Goal: Register for event/course

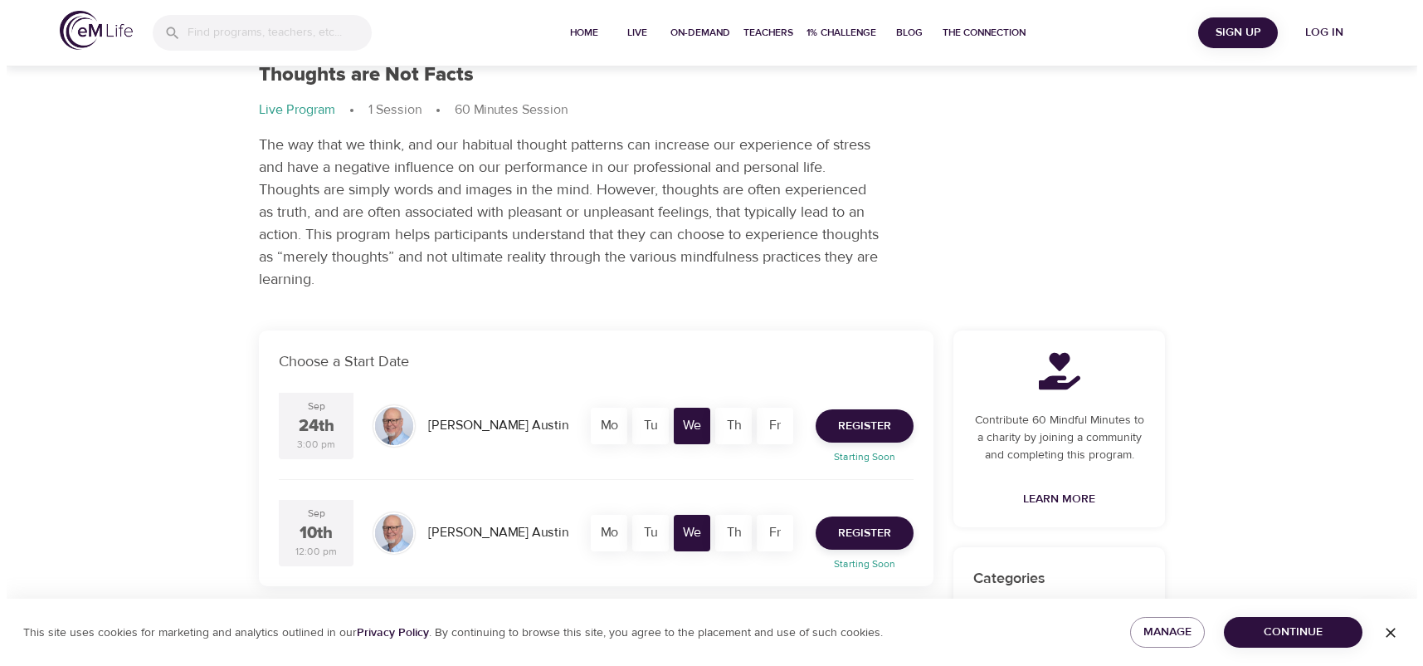
scroll to position [83, 0]
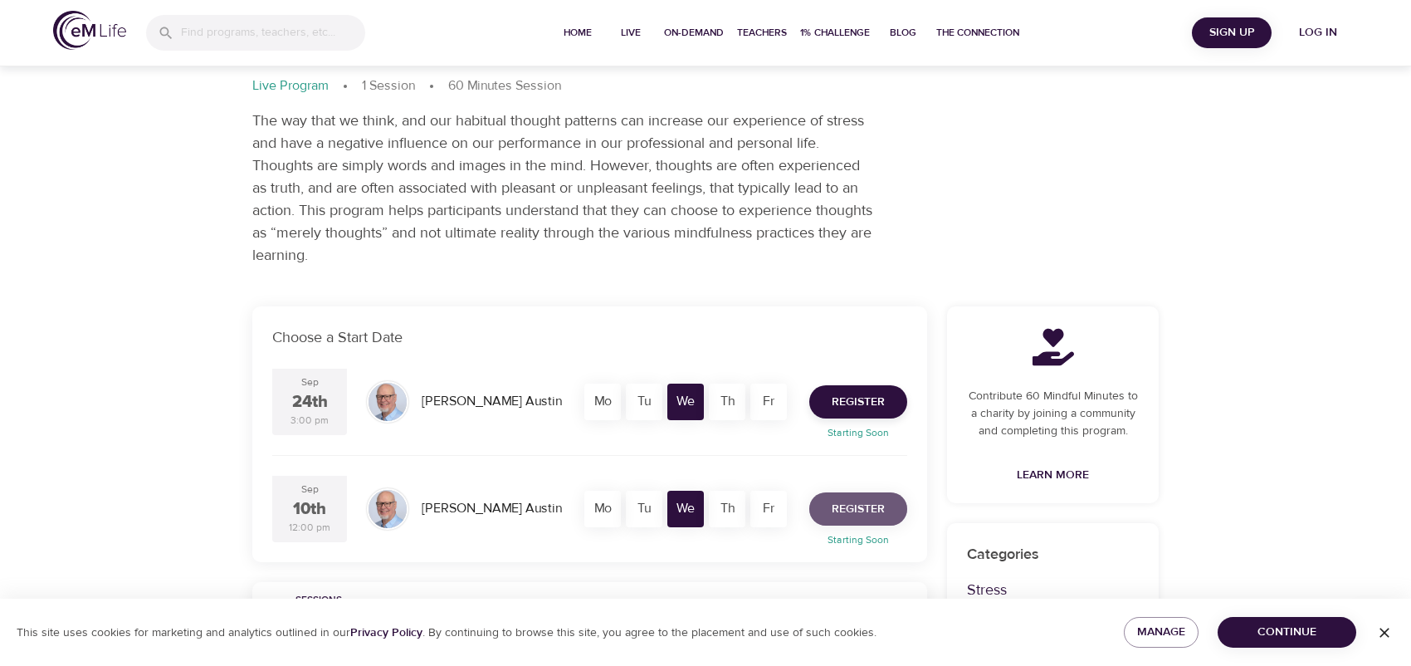
click at [856, 520] on span "Register" at bounding box center [858, 509] width 53 height 21
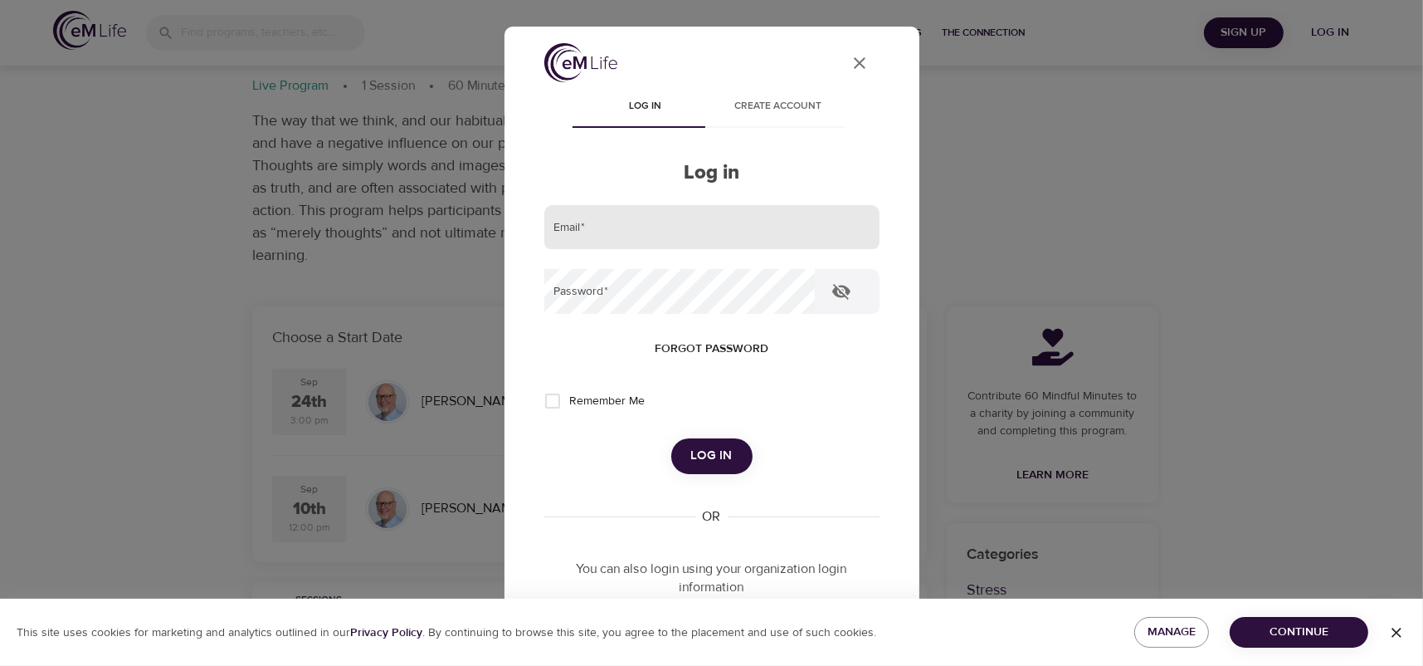
click at [691, 230] on input "email" at bounding box center [711, 227] width 335 height 45
type input "k"
click at [880, 227] on div at bounding box center [880, 227] width 0 height 0
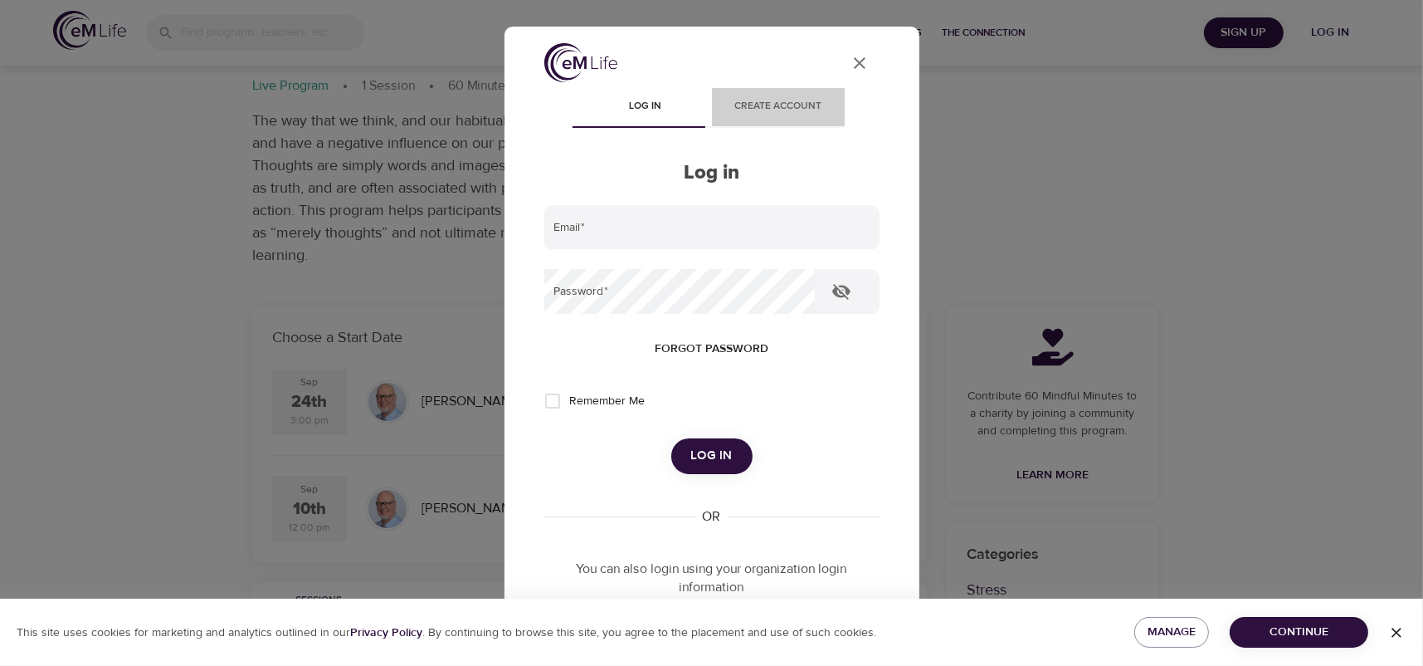
click at [771, 100] on span "Create account" at bounding box center [778, 106] width 113 height 17
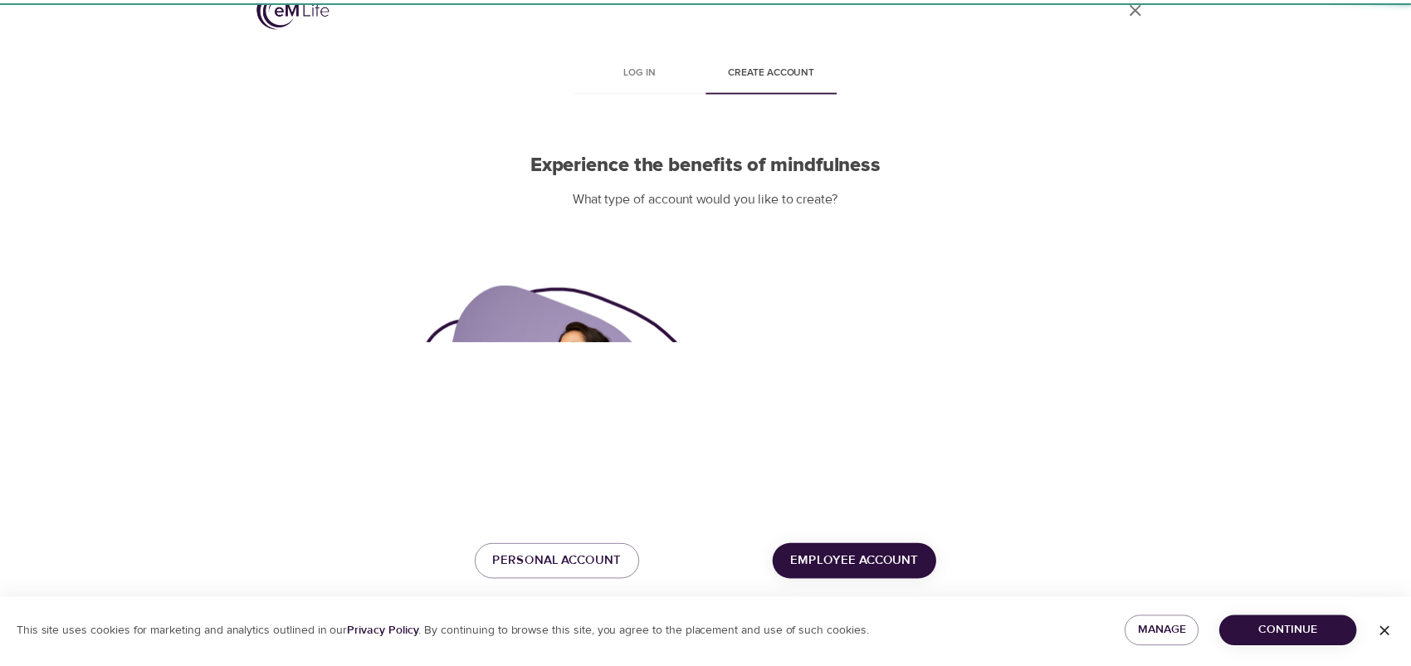
scroll to position [37, 0]
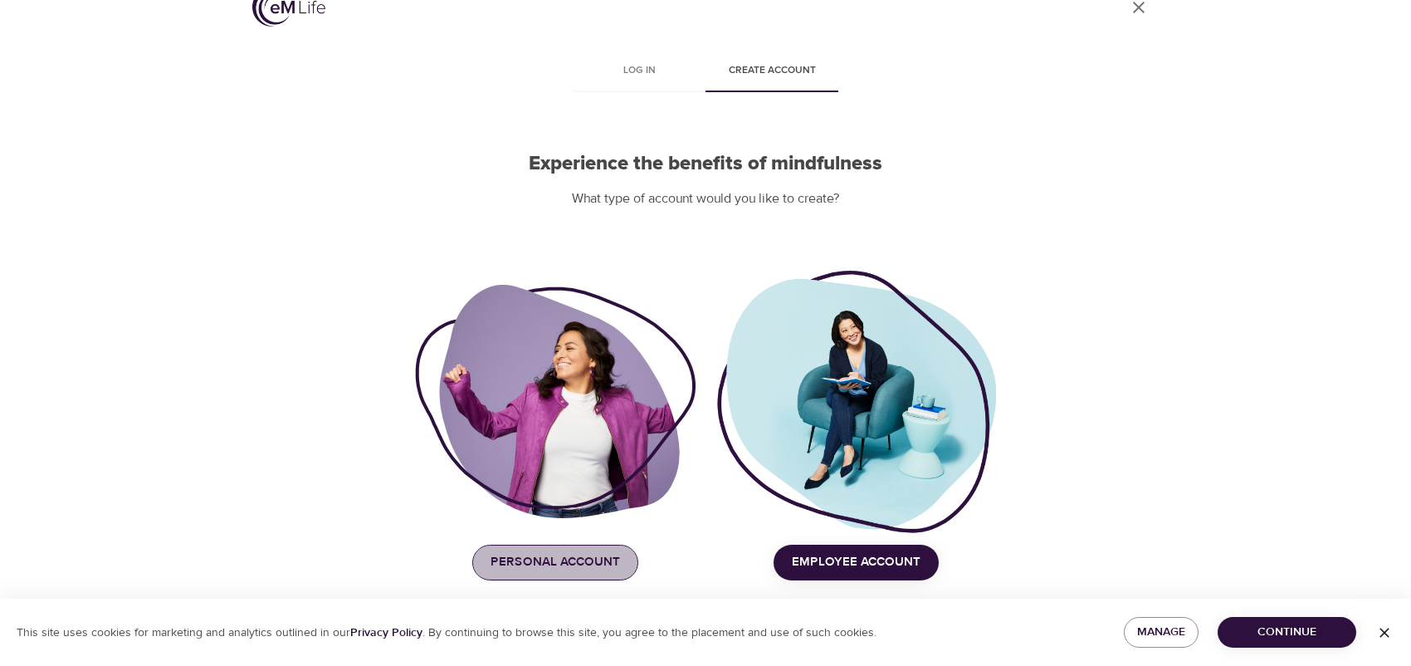
click at [549, 554] on span "Personal Account" at bounding box center [555, 562] width 129 height 22
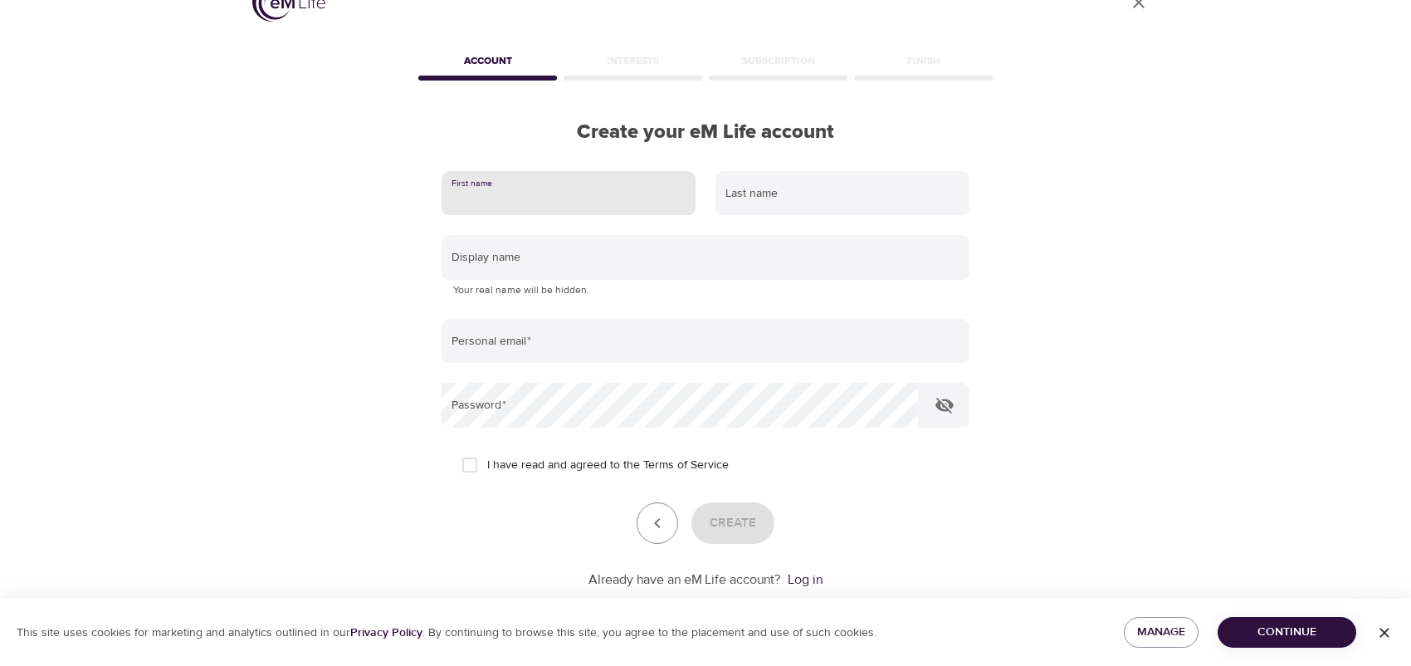
click at [500, 183] on input "text" at bounding box center [569, 193] width 254 height 45
type input "[PERSON_NAME]"
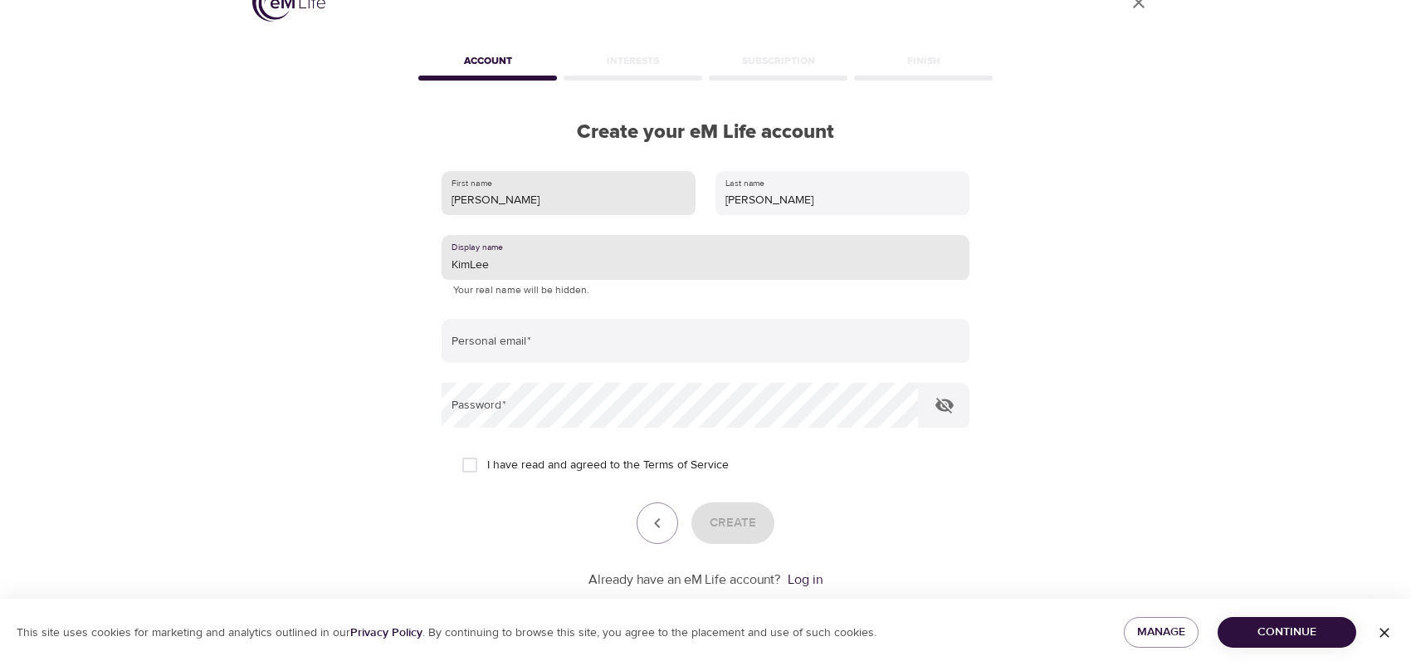
type input "KimLee"
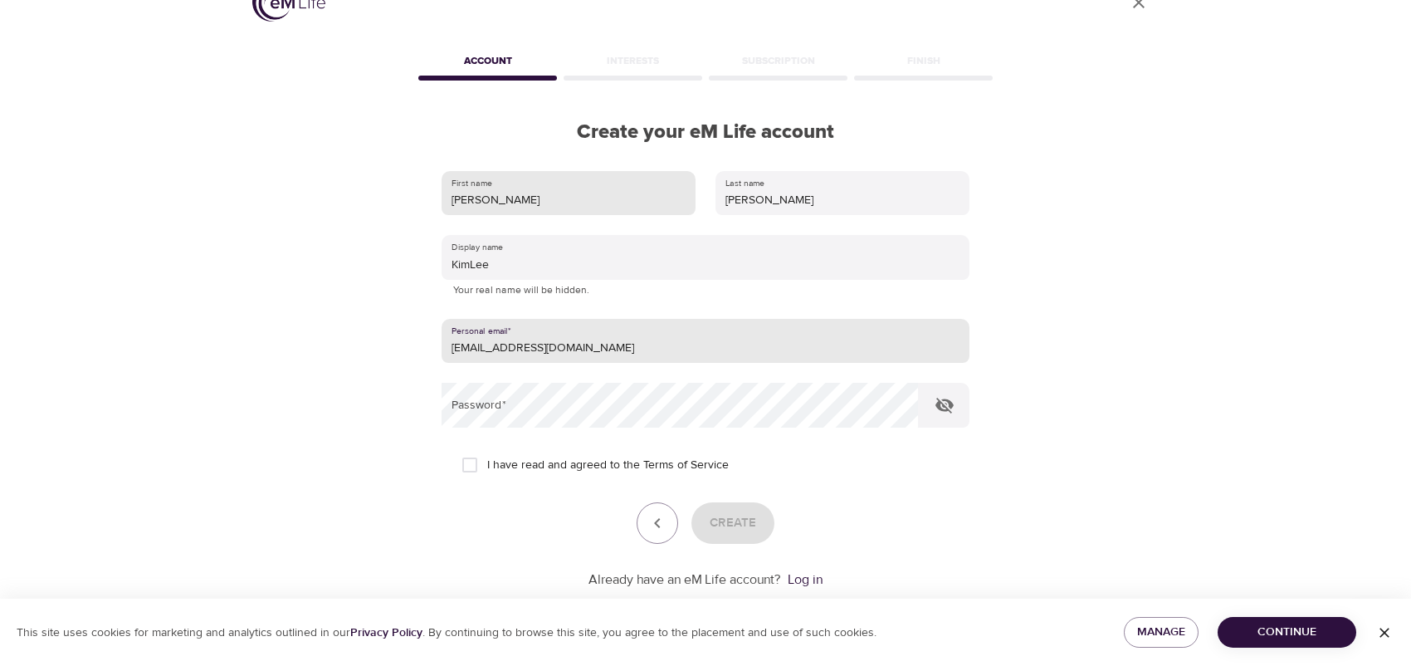
type input "[EMAIL_ADDRESS][DOMAIN_NAME]"
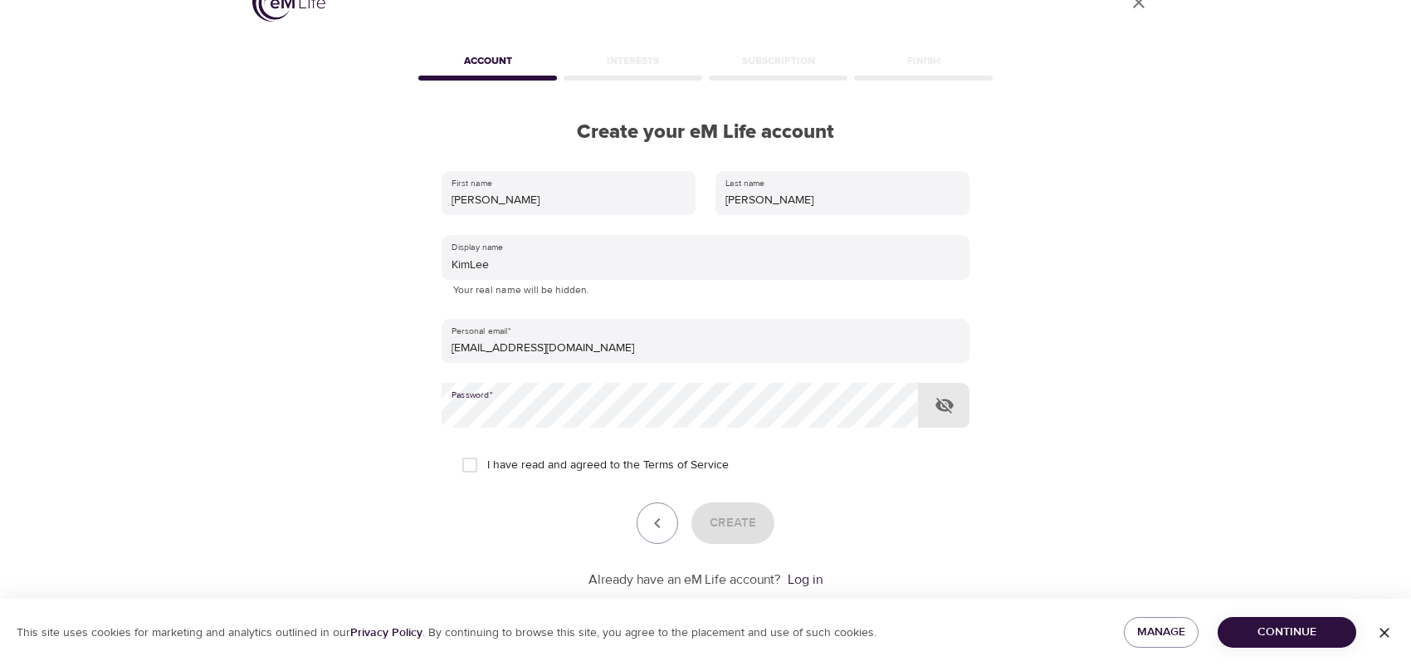
click at [946, 408] on icon "button" at bounding box center [945, 405] width 20 height 20
click at [583, 376] on form "First name [PERSON_NAME] Last name [PERSON_NAME] Display name [PERSON_NAME] You…" at bounding box center [706, 375] width 528 height 428
click at [473, 461] on input "I have read and agreed to the Terms of Service" at bounding box center [469, 464] width 35 height 35
checkbox input "true"
click at [738, 527] on span "Create" at bounding box center [733, 523] width 46 height 22
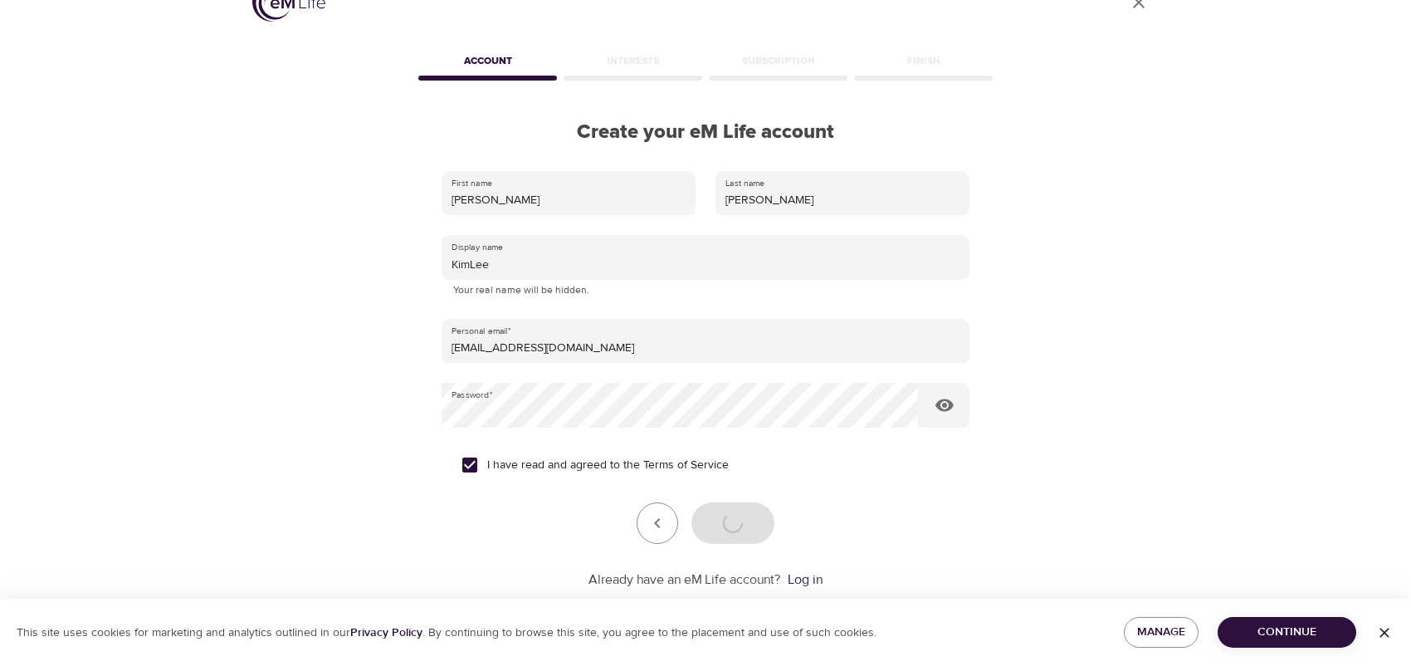
click at [1274, 626] on span "Continue" at bounding box center [1287, 632] width 112 height 21
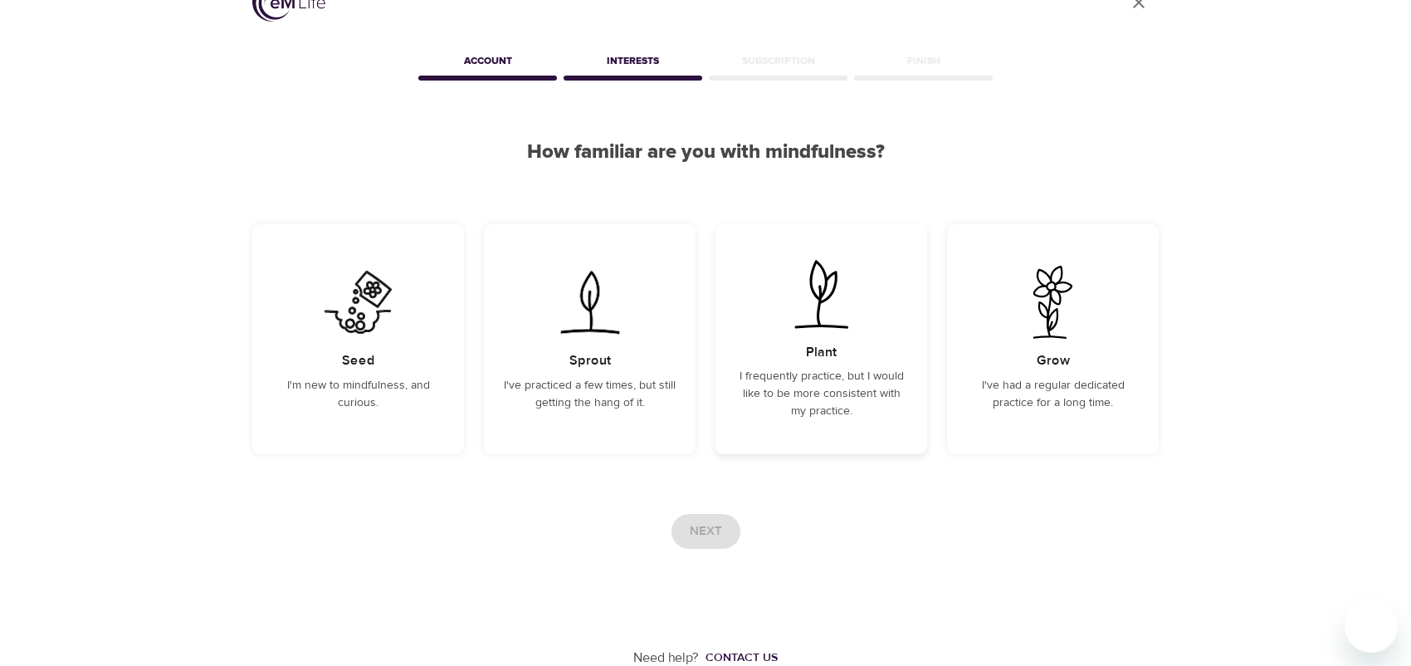
click at [806, 379] on p "I frequently practice, but I would like to be more consistent with my practice." at bounding box center [821, 394] width 172 height 52
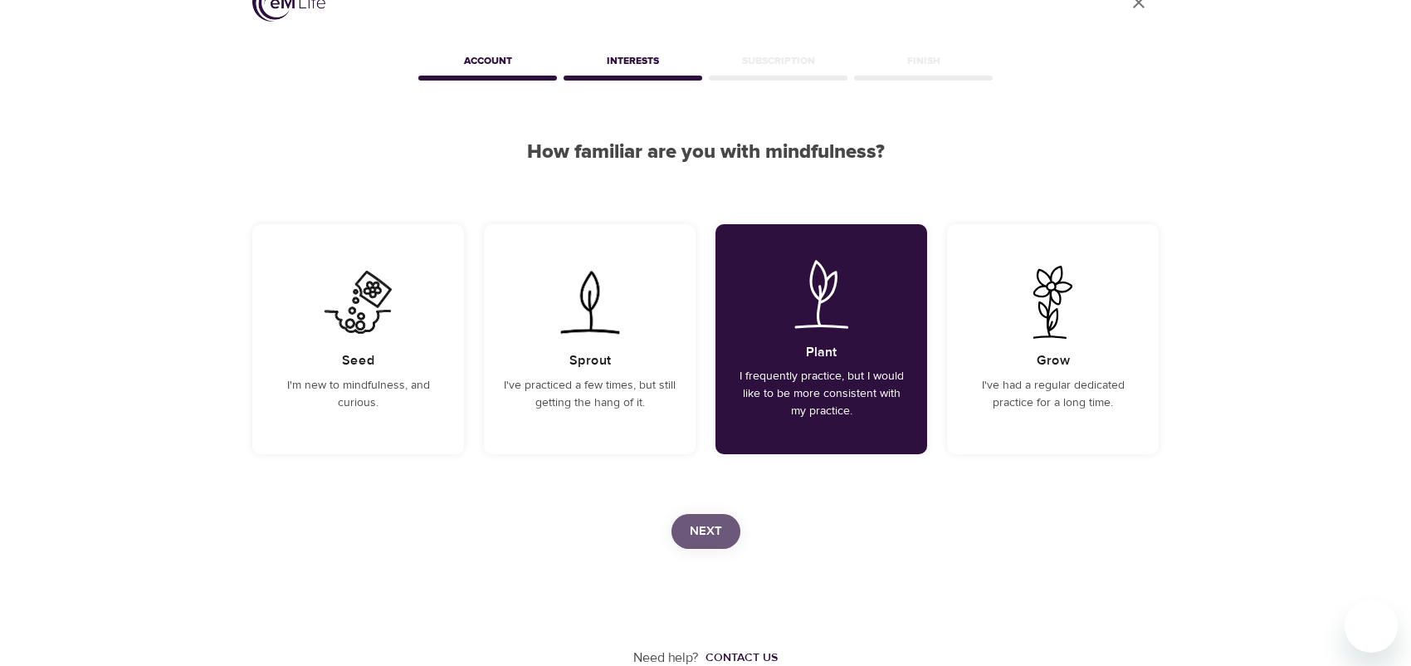
click at [719, 520] on span "Next" at bounding box center [706, 531] width 32 height 22
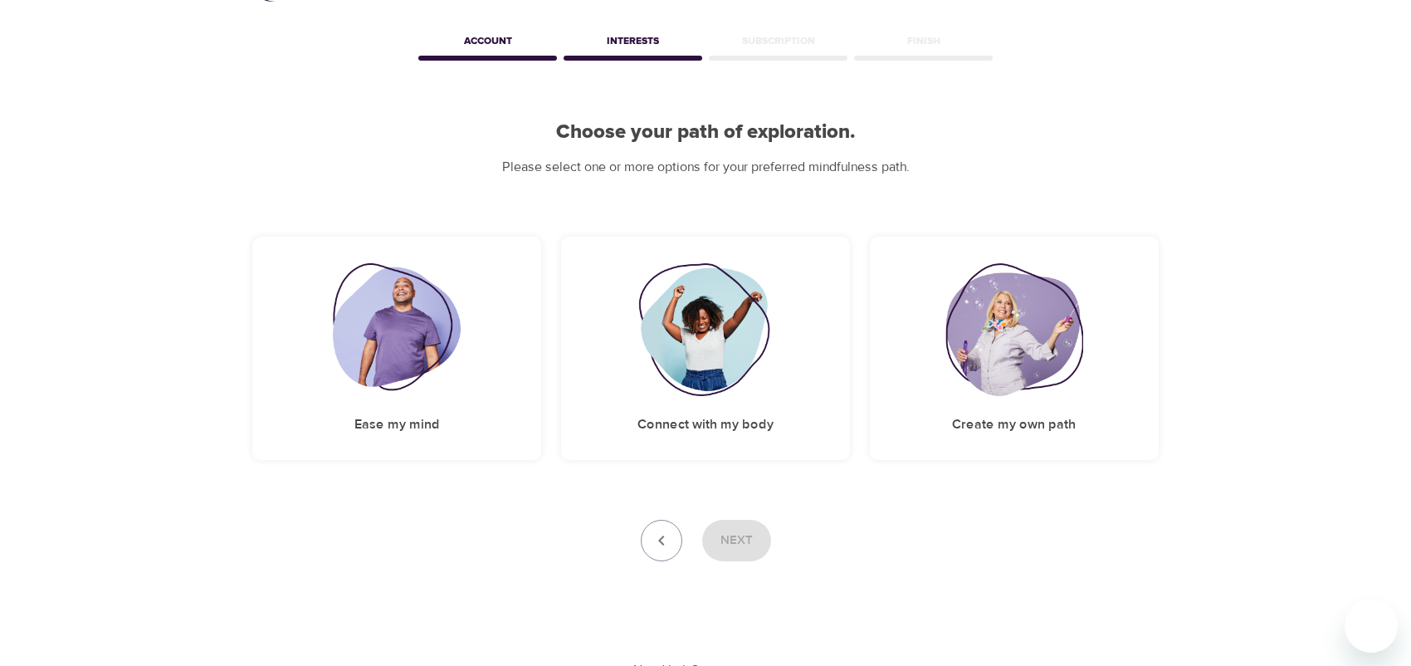
scroll to position [76, 0]
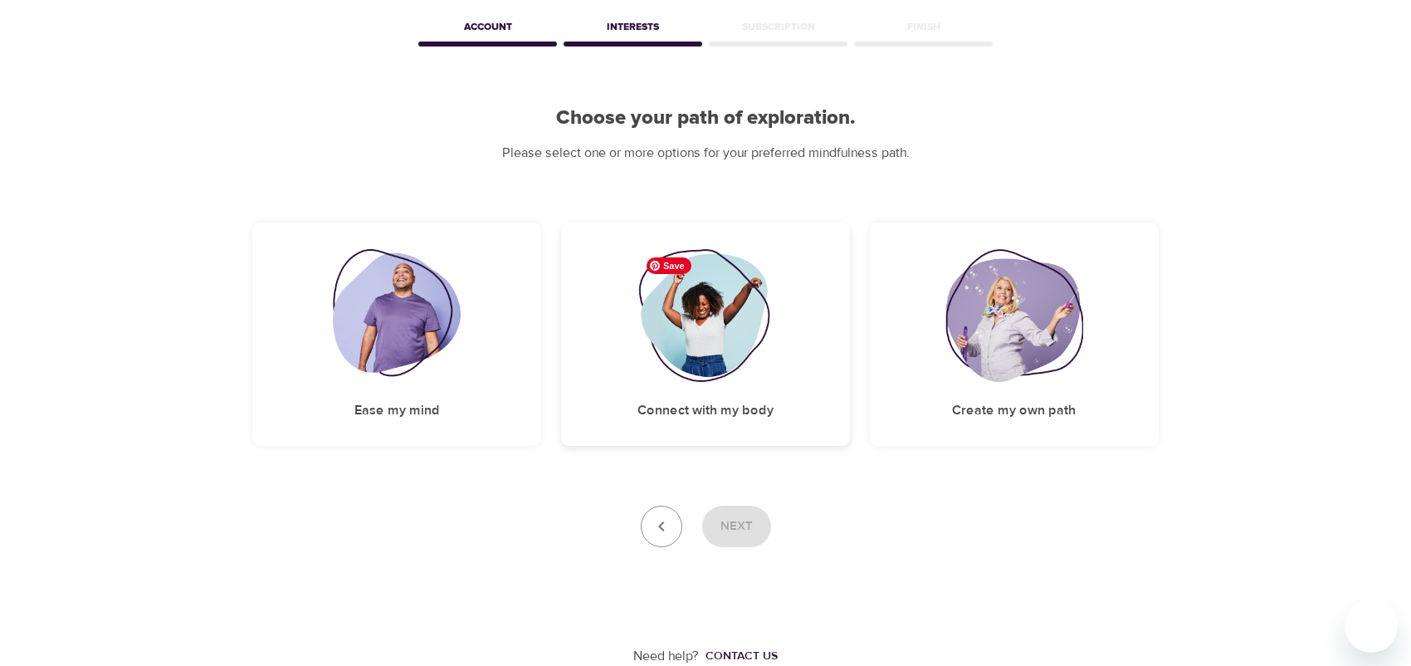
click at [696, 318] on img at bounding box center [705, 315] width 134 height 133
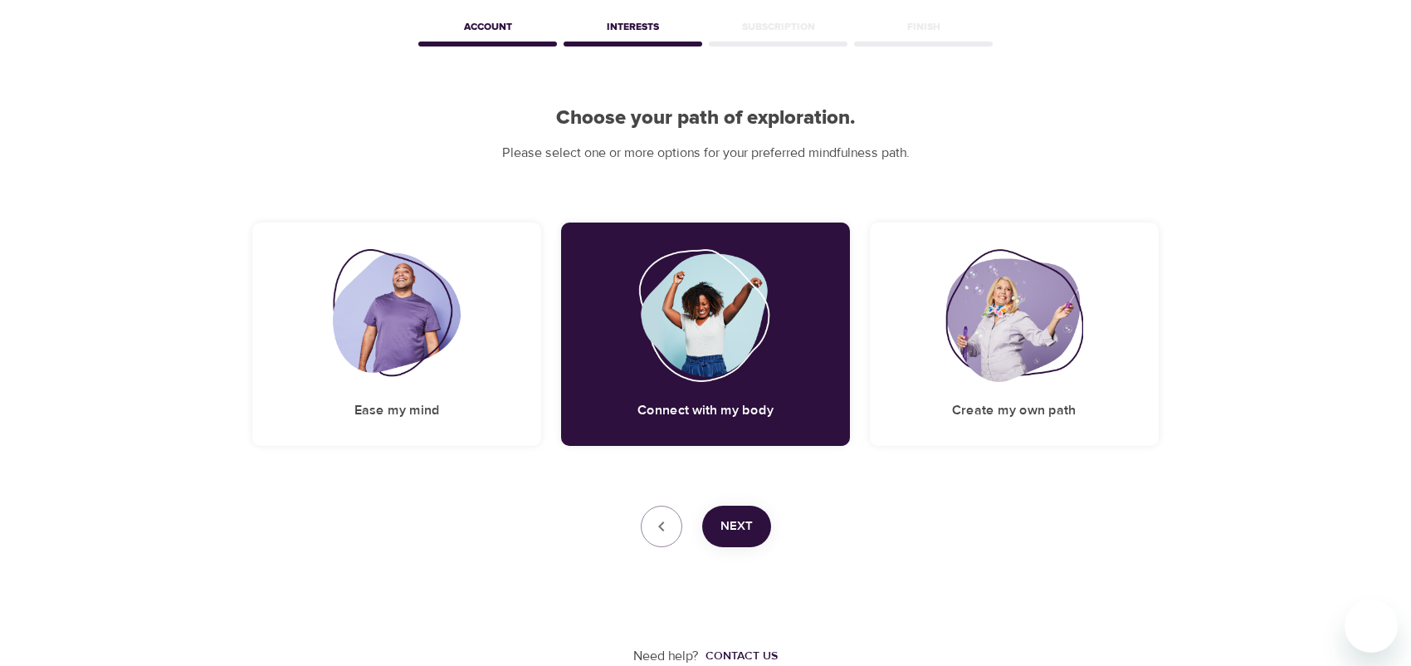
click at [742, 525] on span "Next" at bounding box center [736, 526] width 32 height 22
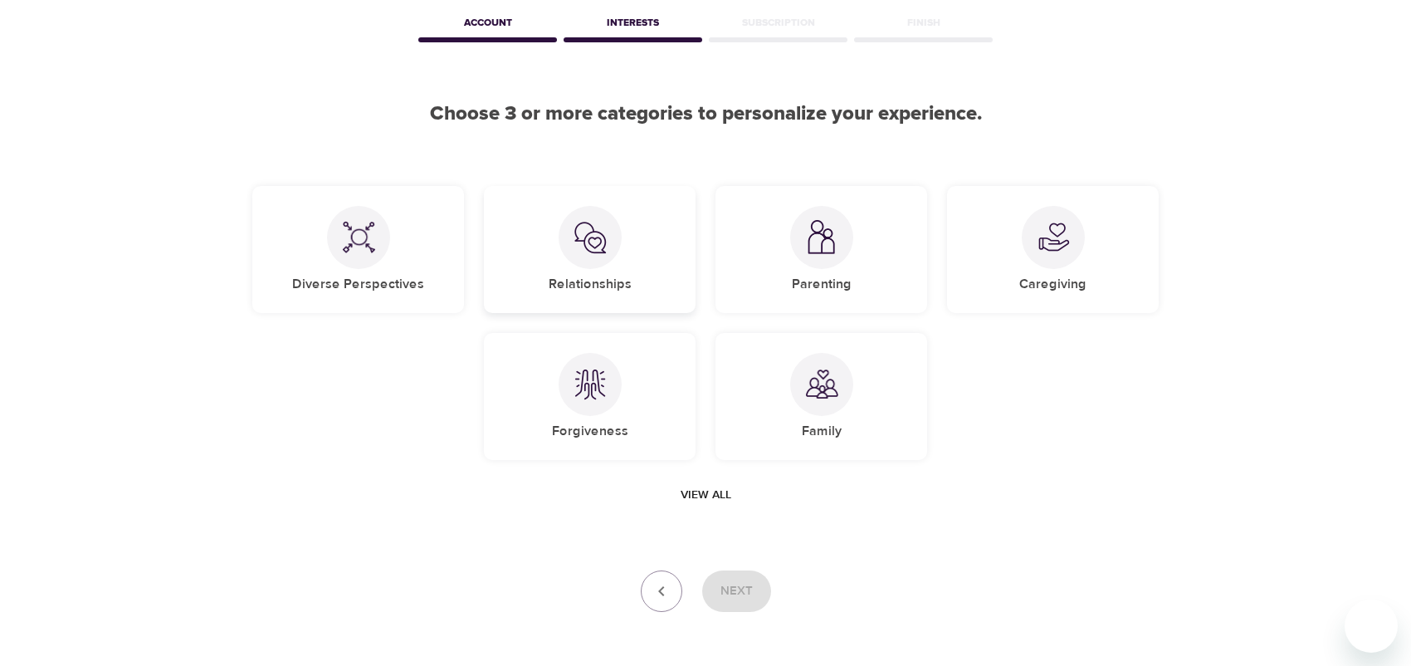
click at [582, 237] on img at bounding box center [590, 237] width 33 height 33
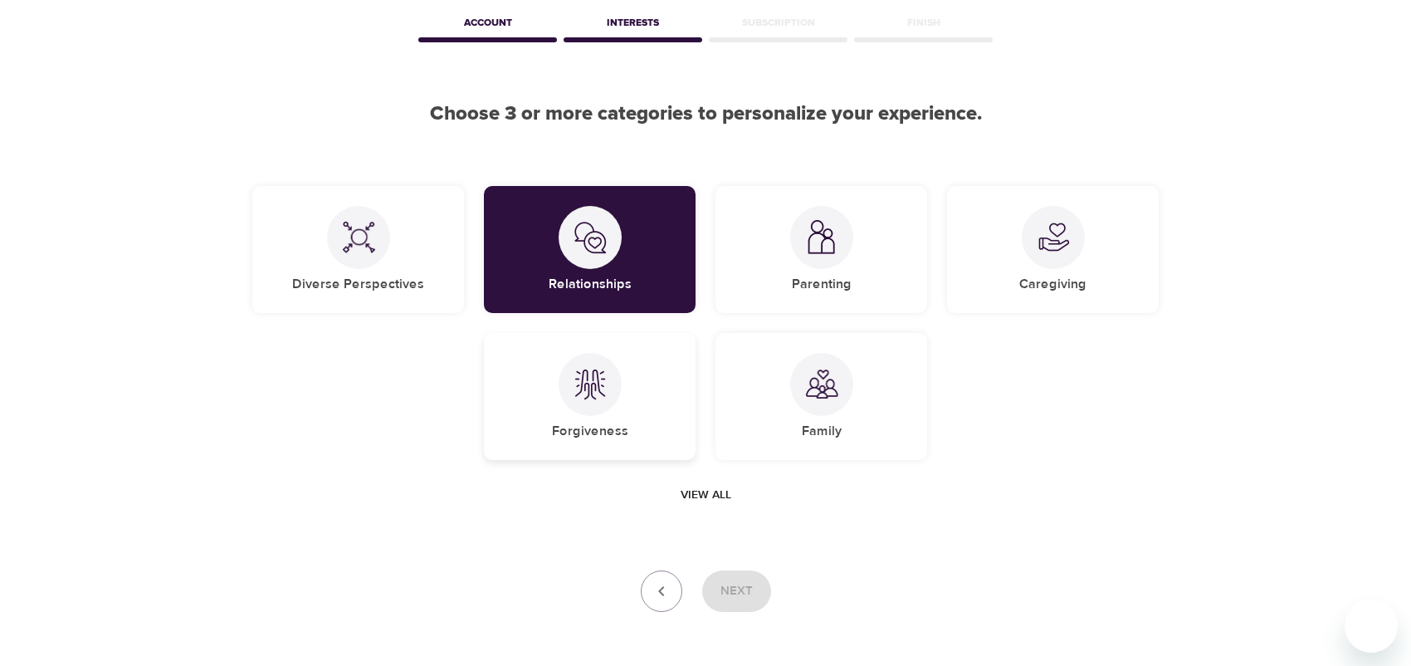
click at [594, 404] on div at bounding box center [590, 384] width 63 height 63
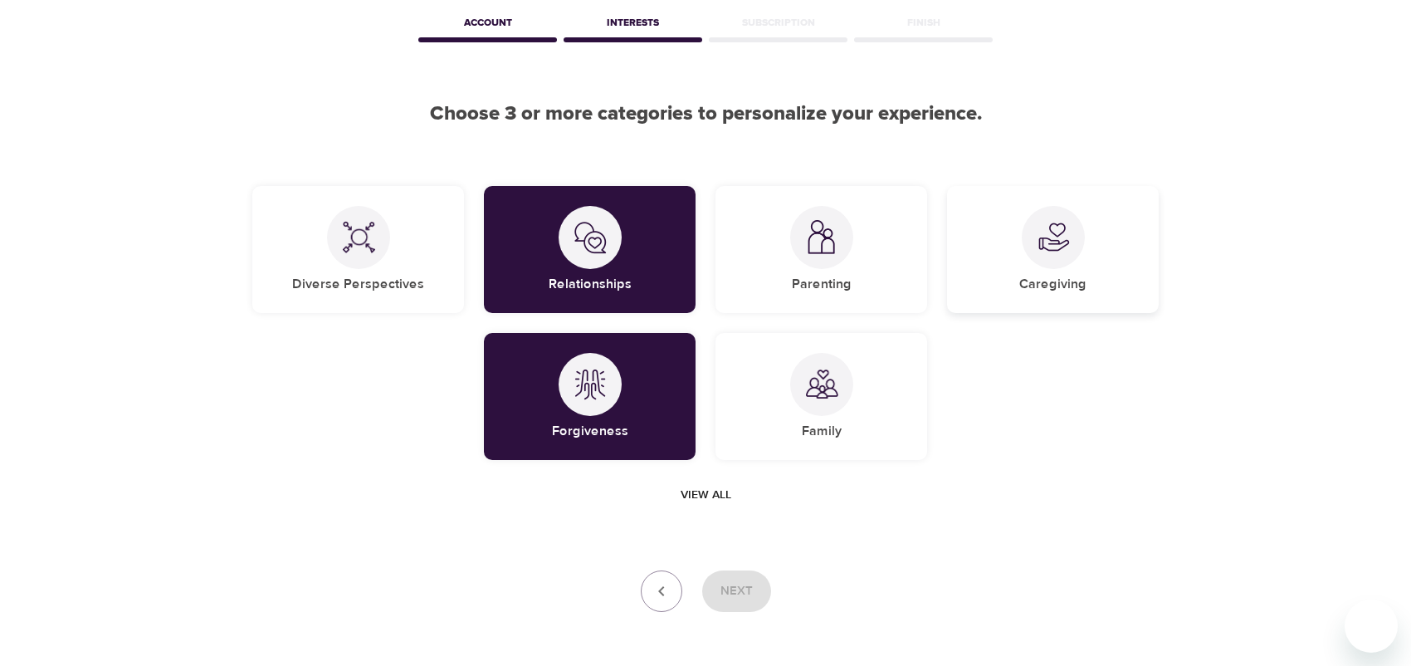
click at [1037, 244] on img at bounding box center [1053, 237] width 33 height 33
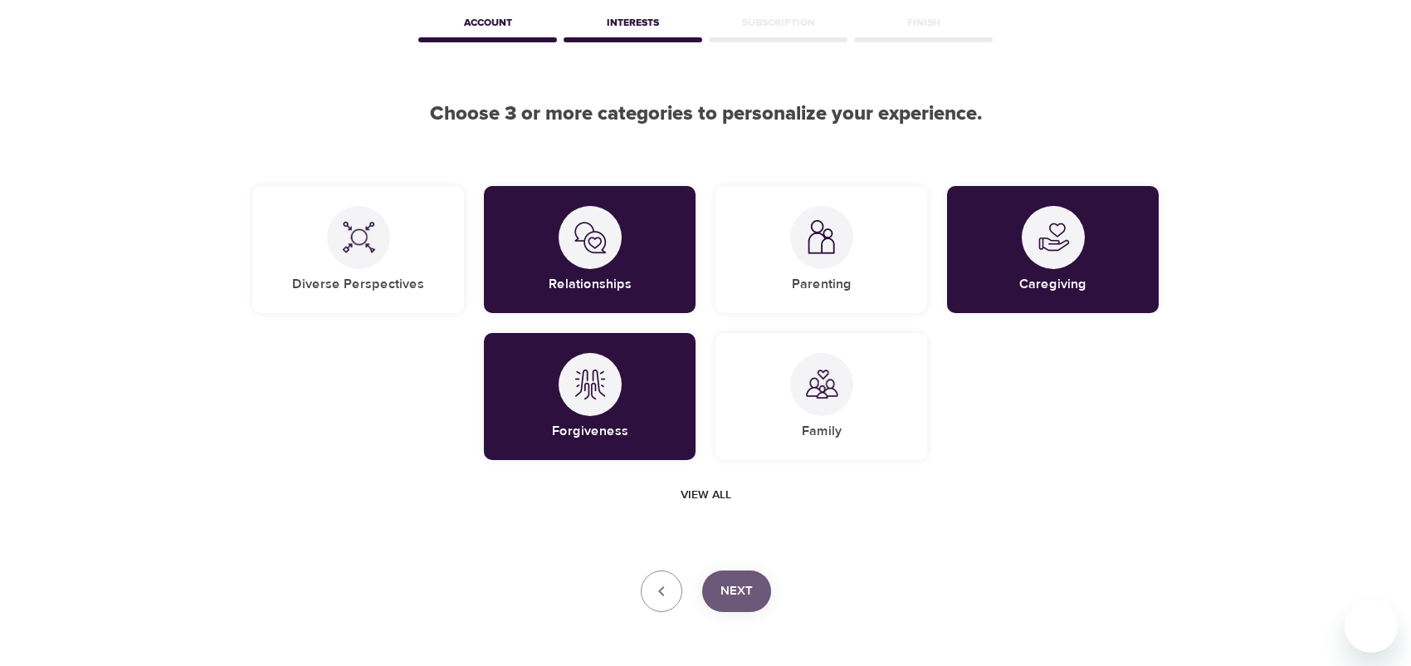
click at [749, 590] on span "Next" at bounding box center [736, 591] width 32 height 22
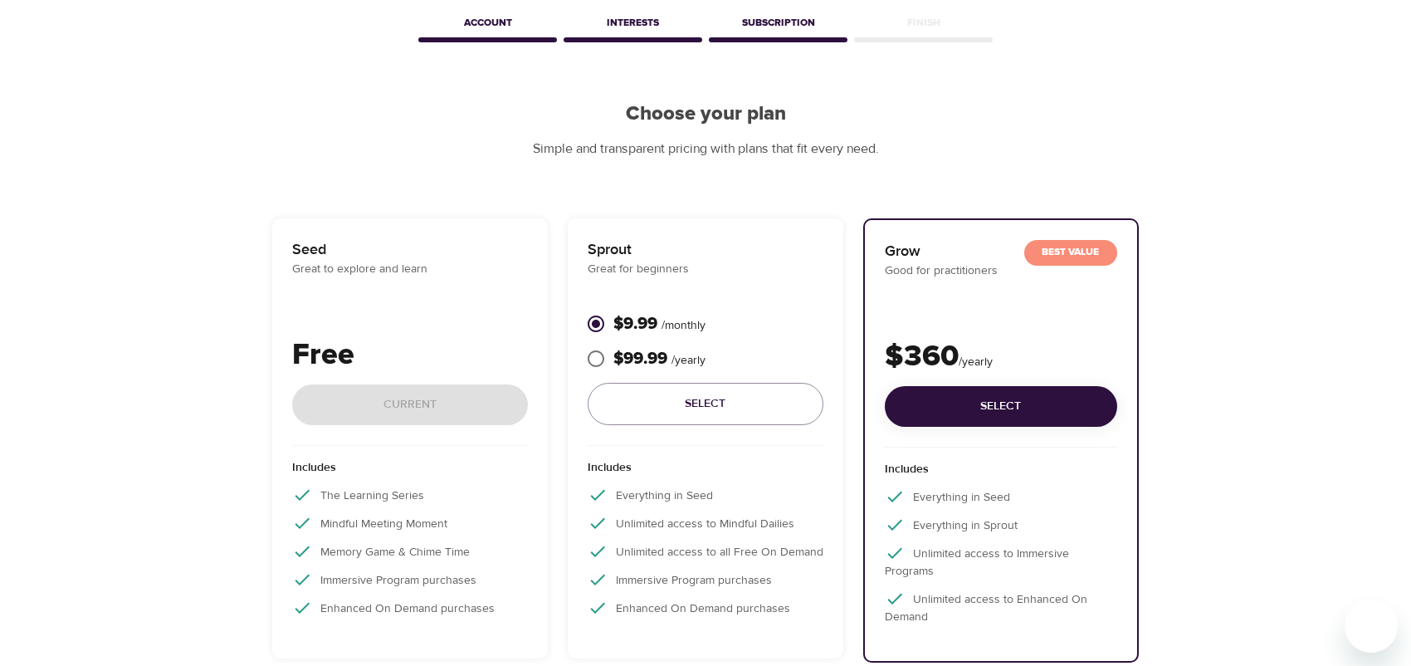
click at [383, 396] on div "Free Current" at bounding box center [410, 389] width 236 height 113
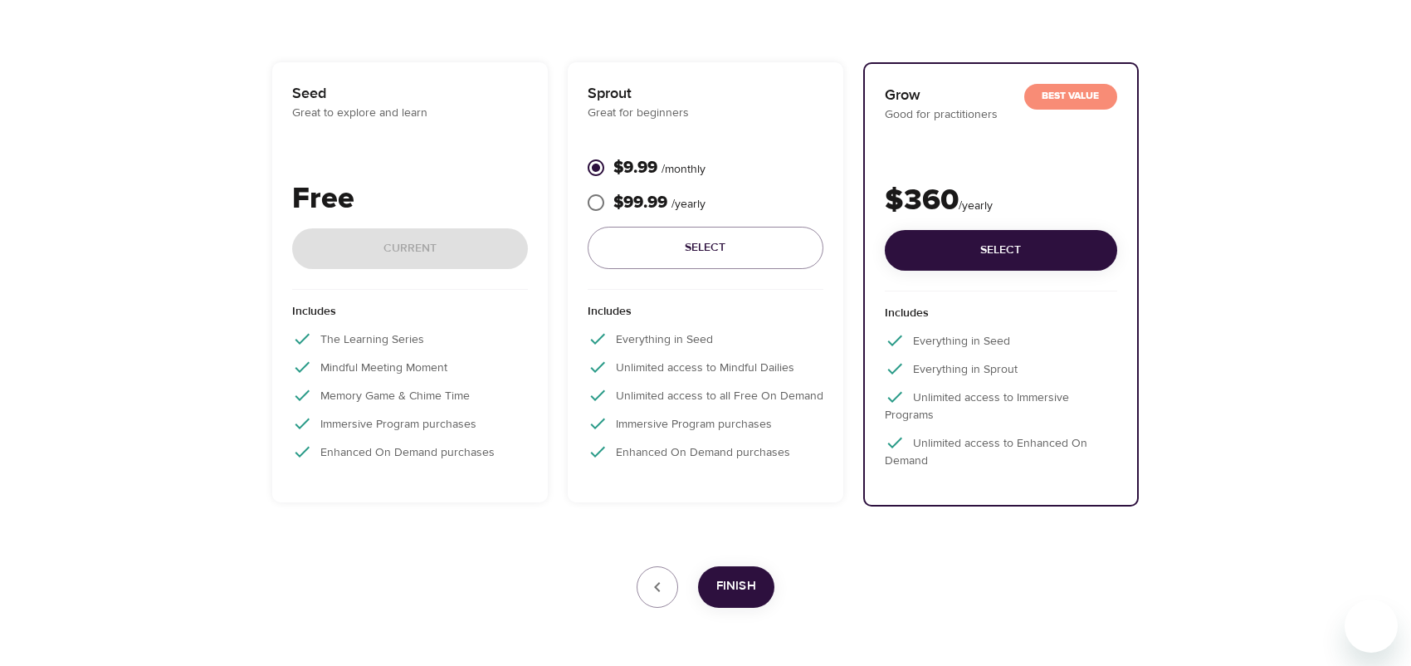
scroll to position [213, 0]
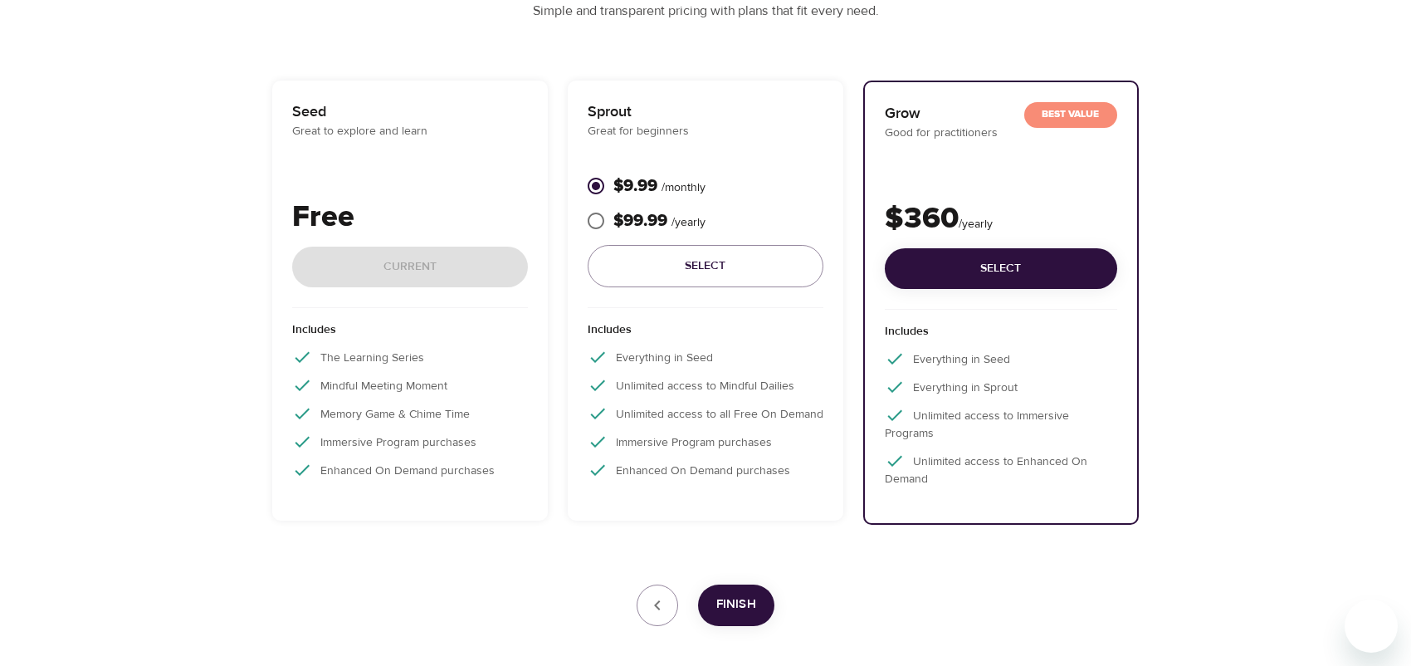
click at [346, 265] on div "Free Current" at bounding box center [410, 251] width 236 height 113
click at [654, 605] on icon "button" at bounding box center [657, 605] width 6 height 10
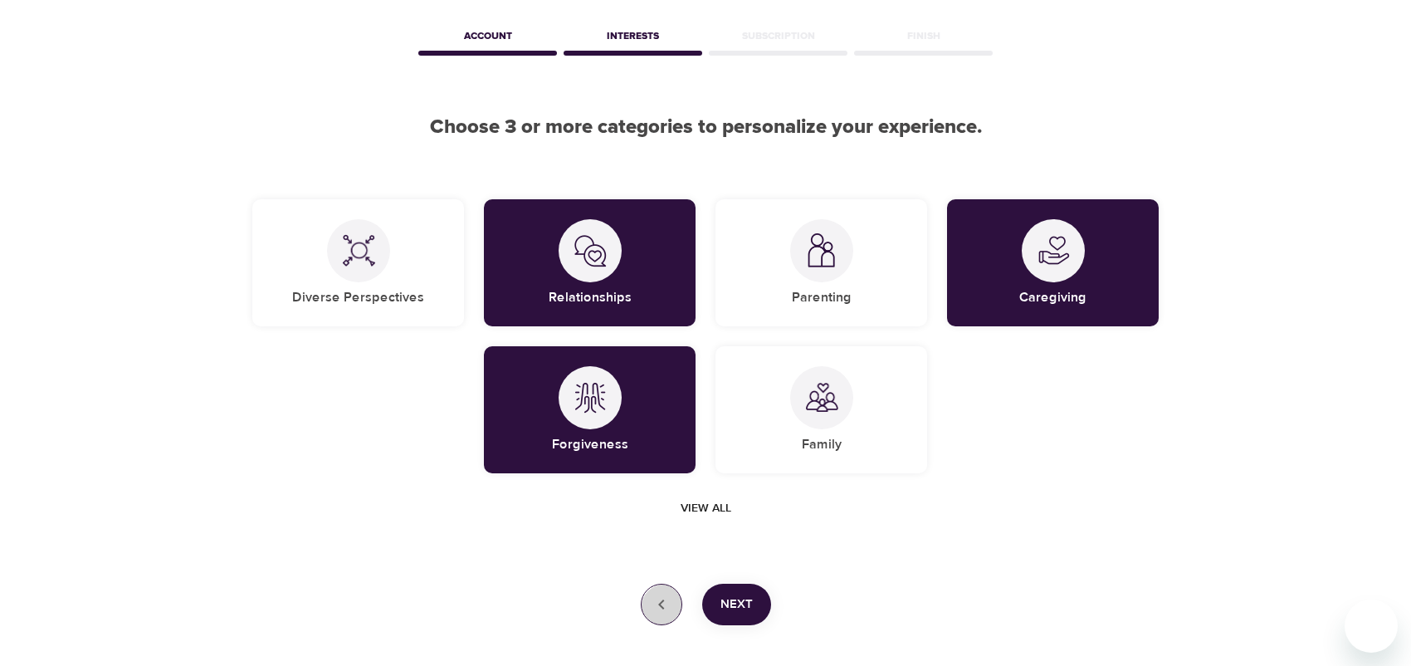
click at [652, 605] on icon "button" at bounding box center [662, 604] width 20 height 20
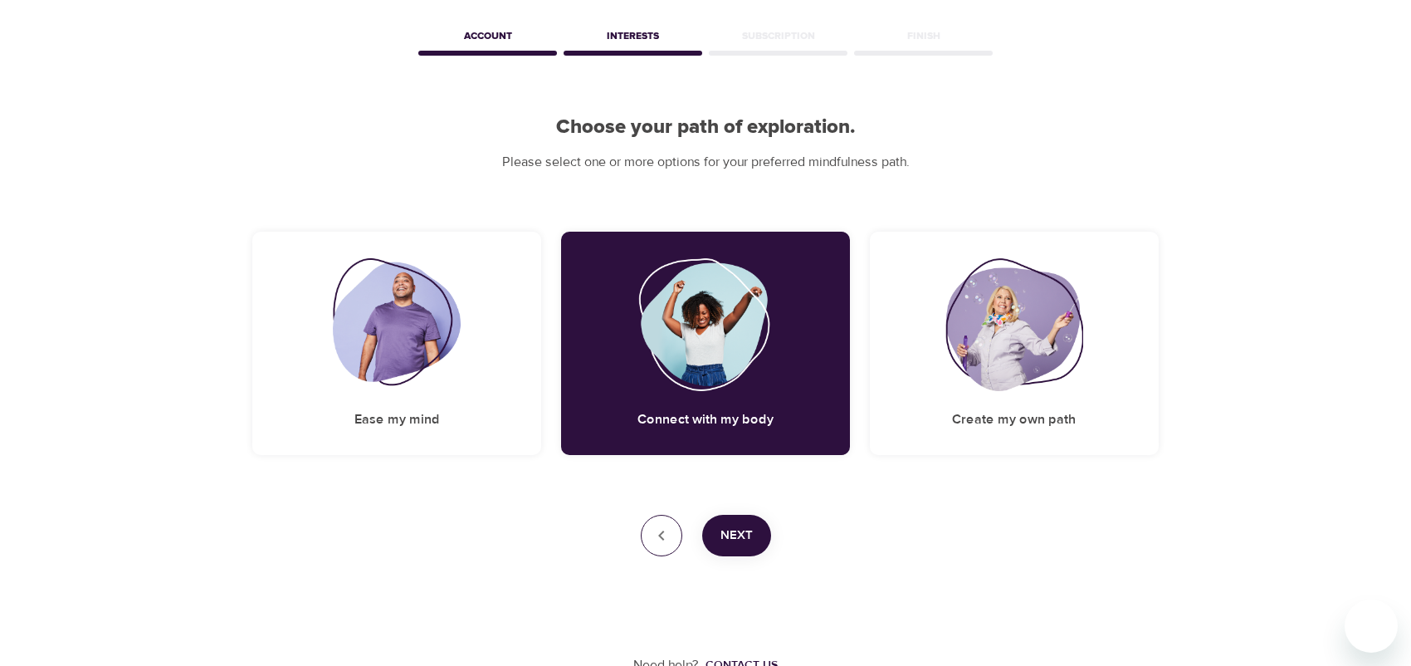
scroll to position [0, 0]
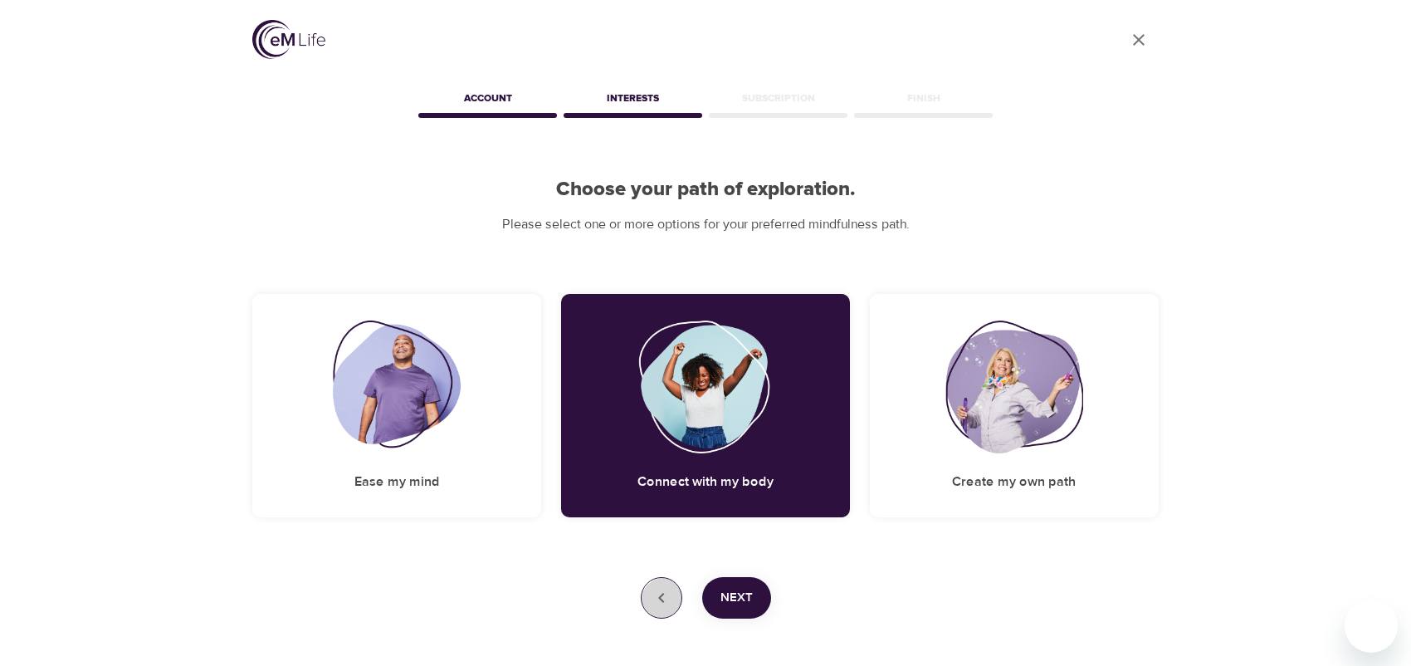
click at [652, 605] on icon "button" at bounding box center [662, 598] width 20 height 20
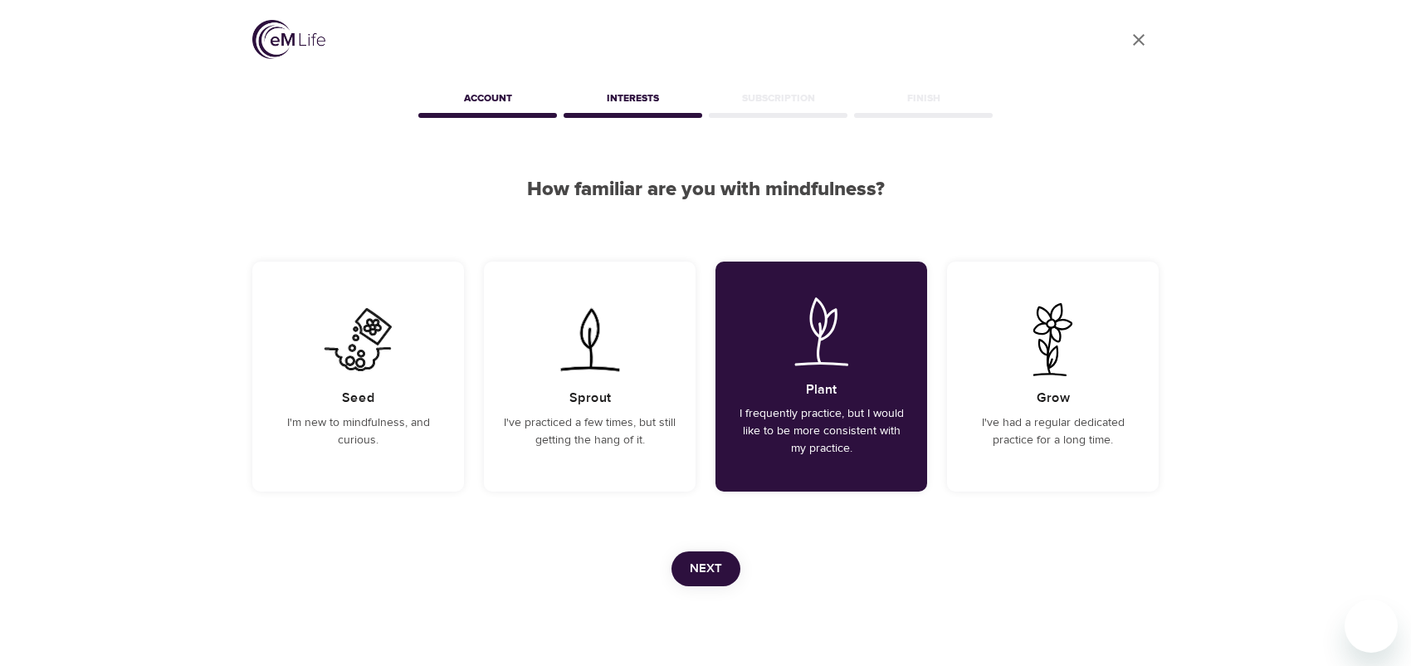
click at [650, 605] on div "Need help? Contact us" at bounding box center [705, 645] width 906 height 119
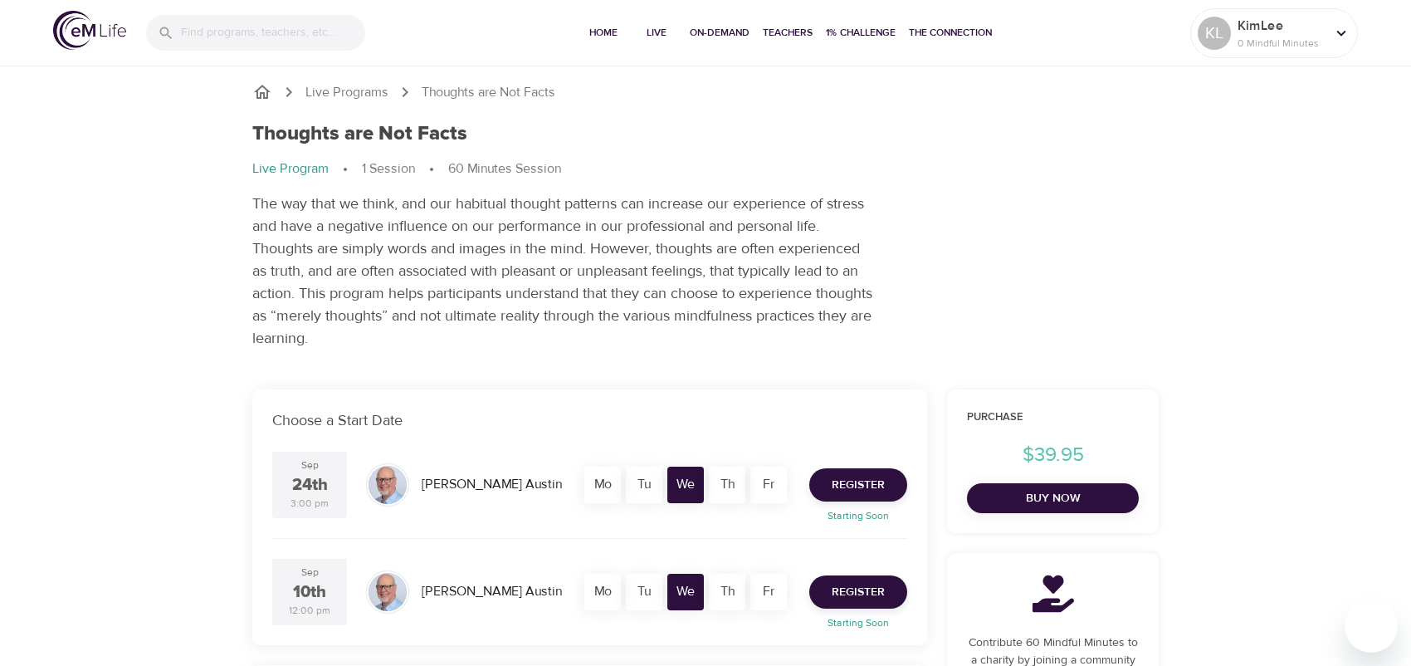
click at [1150, 217] on div "Thoughts are Not Facts Live Program 1 Session 60 Minutes Session The way that w…" at bounding box center [705, 235] width 926 height 247
click at [1327, 24] on div "KimLee 0 Mindful Minutes" at bounding box center [1281, 32] width 95 height 41
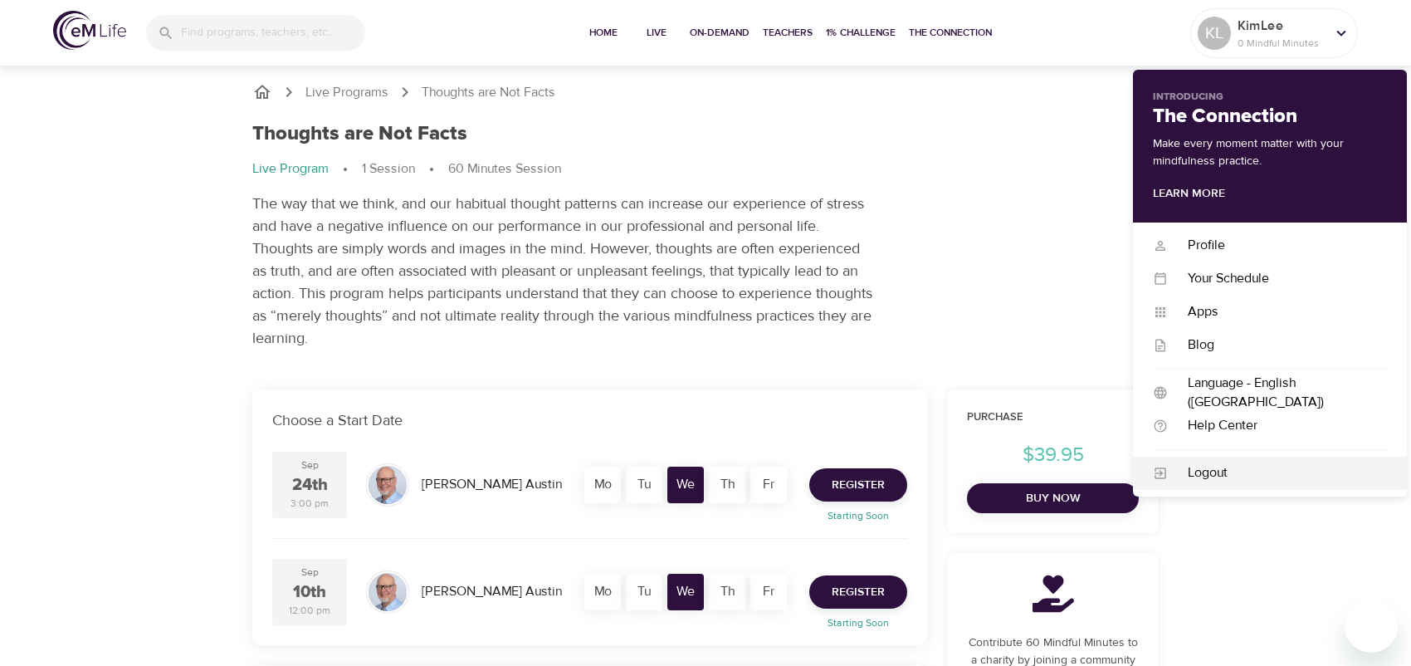
click at [1204, 477] on div "Logout" at bounding box center [1277, 472] width 219 height 19
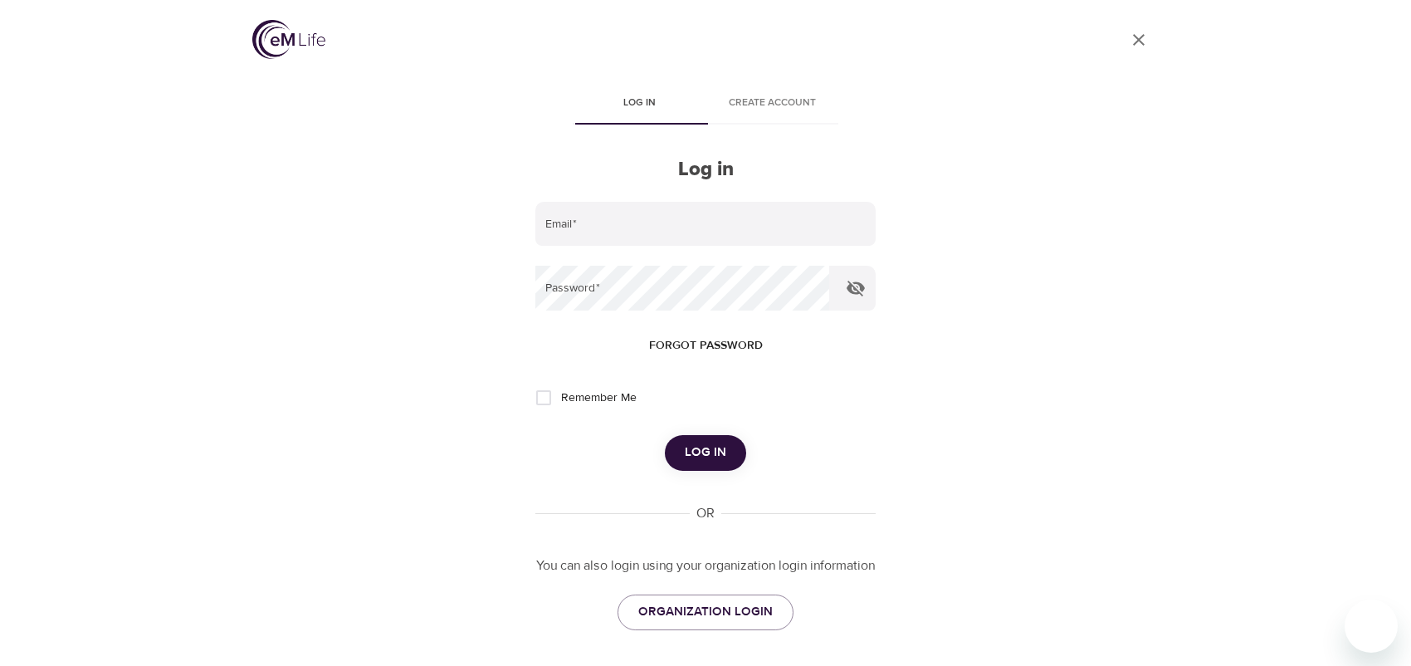
type input "[EMAIL_ADDRESS][DOMAIN_NAME]"
click at [1129, 31] on icon "User Profile" at bounding box center [1139, 40] width 20 height 20
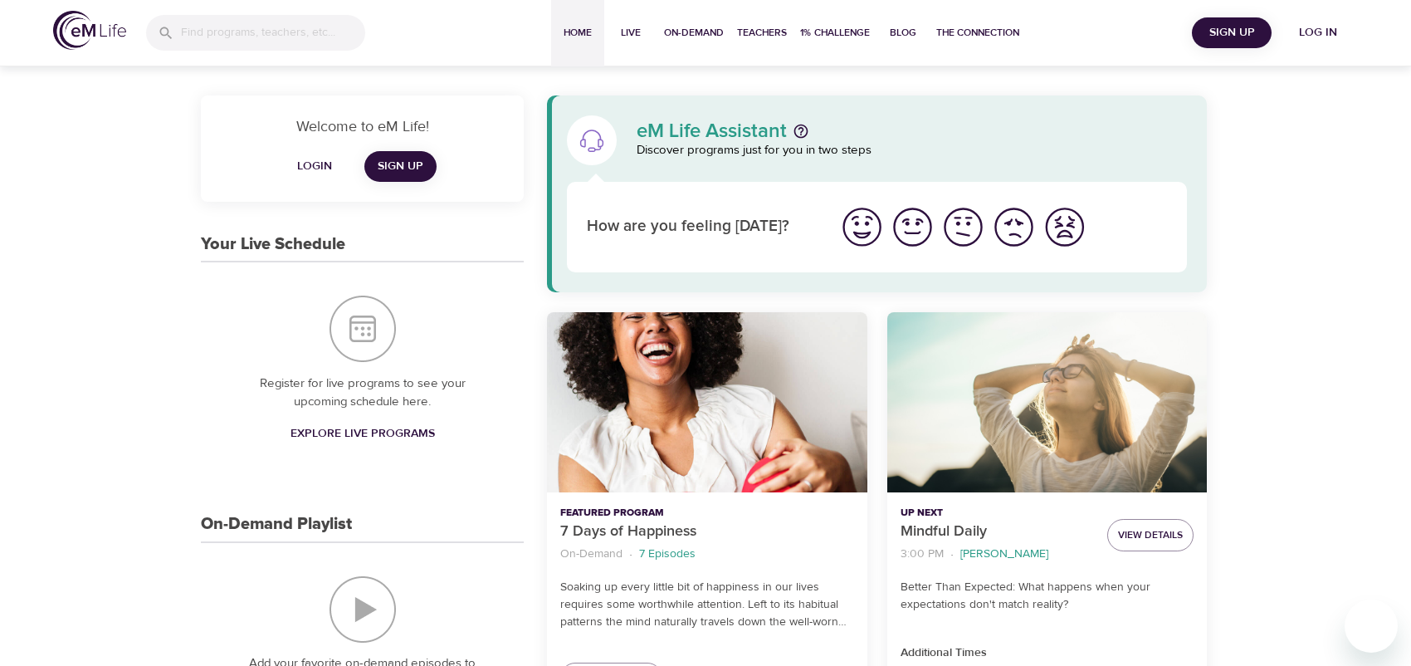
click at [318, 164] on span "Login" at bounding box center [315, 166] width 40 height 21
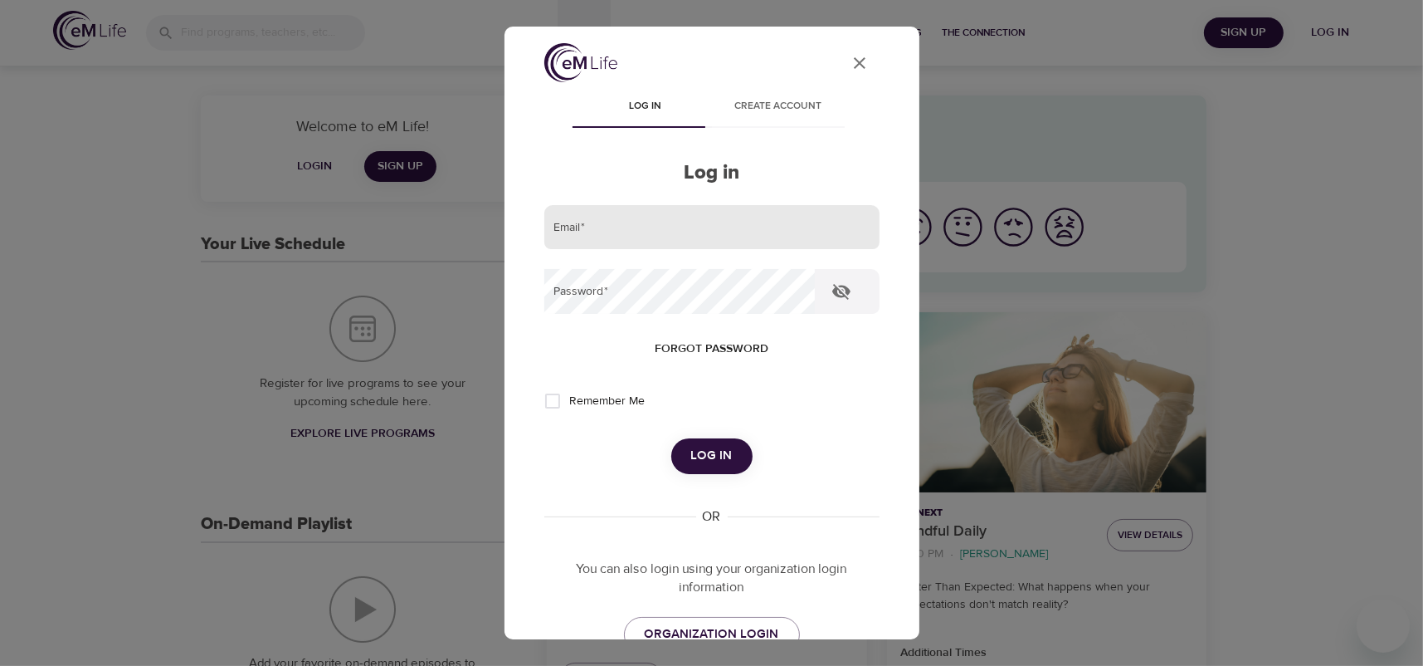
type input "[EMAIL_ADDRESS][DOMAIN_NAME]"
click at [588, 232] on input "[EMAIL_ADDRESS][DOMAIN_NAME]" at bounding box center [711, 227] width 335 height 45
drag, startPoint x: 705, startPoint y: 226, endPoint x: 437, endPoint y: 222, distance: 268.1
click at [437, 222] on div "User Profile Log in Create account Log in Email   * kimlee.parent@gmail.com Pas…" at bounding box center [711, 333] width 1423 height 666
paste input "kim@gdandtbasics.com"
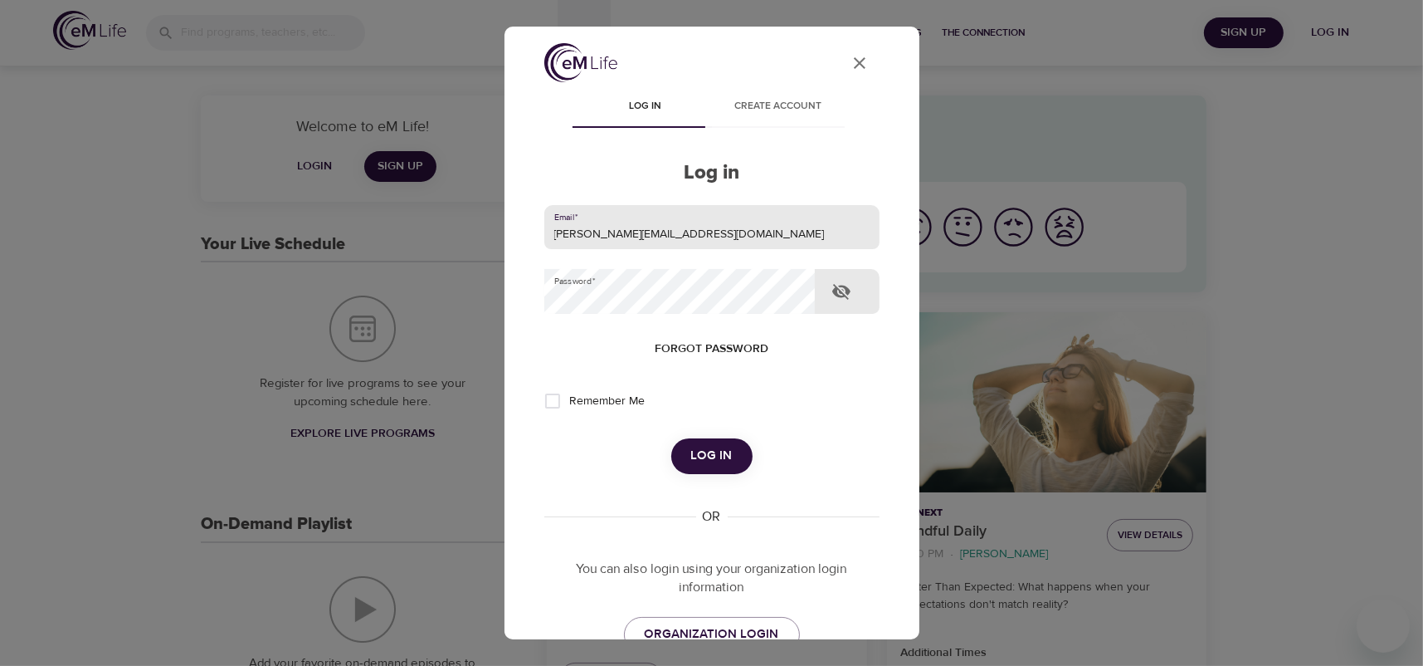
click at [815, 291] on div at bounding box center [815, 291] width 0 height 0
type input "kim@gdandtbasics.com"
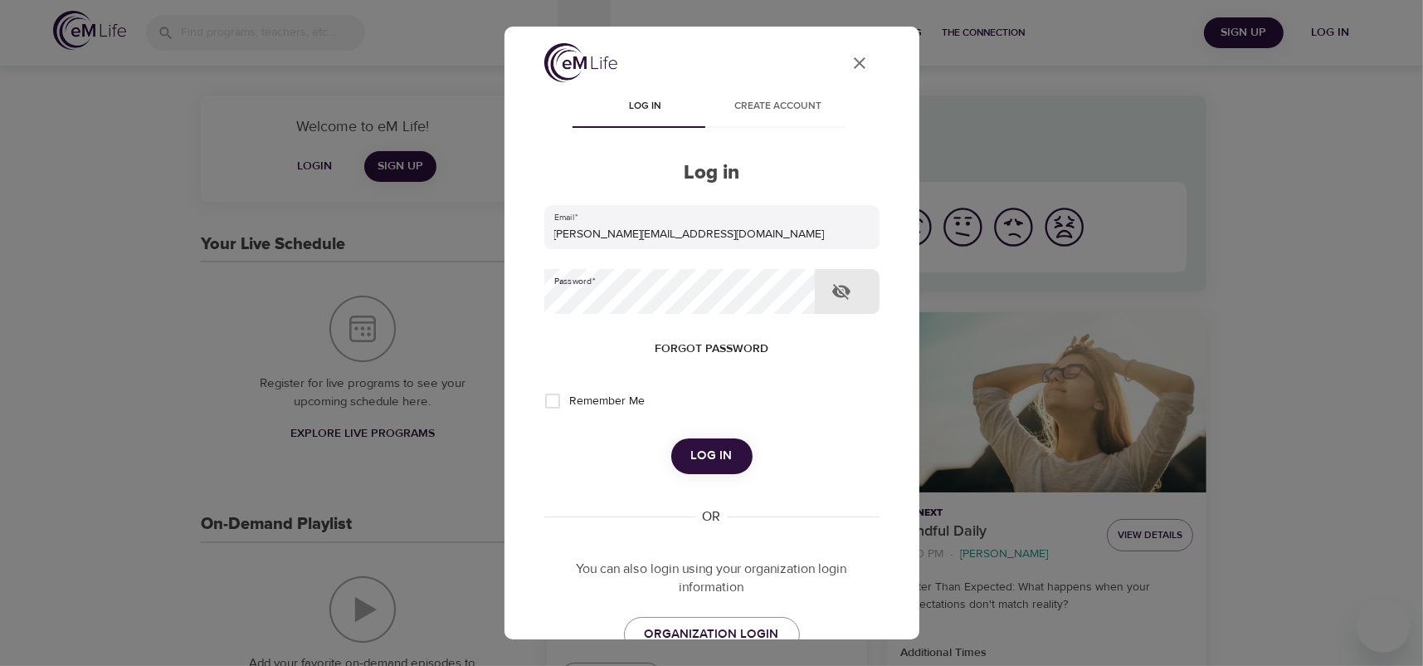
click at [815, 291] on div at bounding box center [815, 291] width 0 height 0
click at [700, 349] on span "Forgot password" at bounding box center [712, 349] width 114 height 21
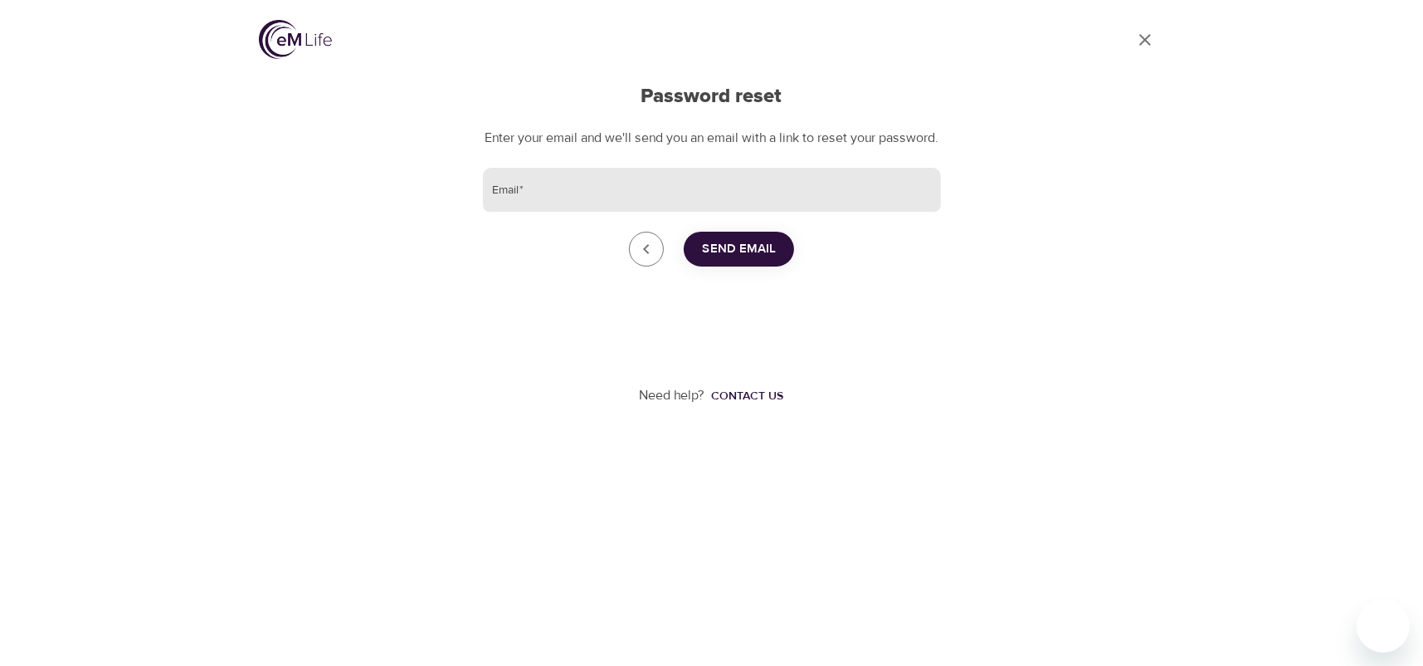
click at [582, 212] on input "Email   *" at bounding box center [712, 190] width 458 height 45
paste input "kim@gdandtbasics.com"
type input "kim@gdandtbasics.com"
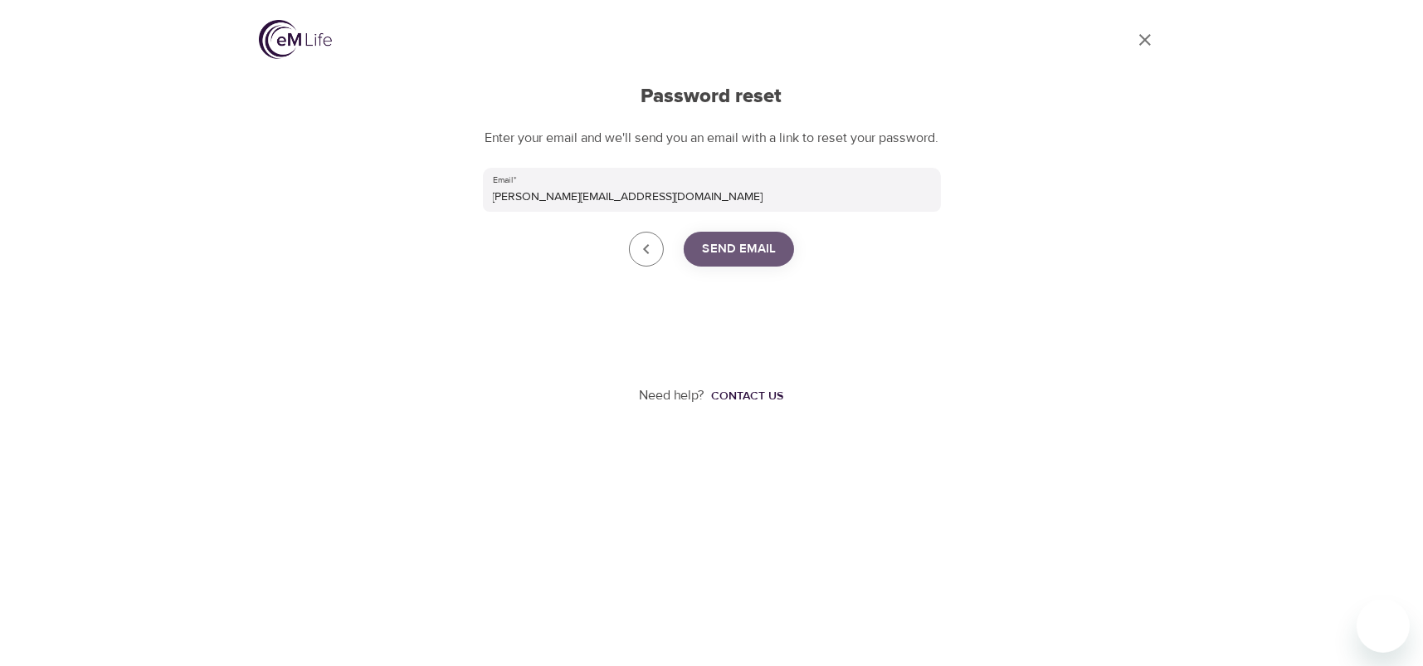
click at [760, 259] on span "Send Email" at bounding box center [739, 249] width 74 height 22
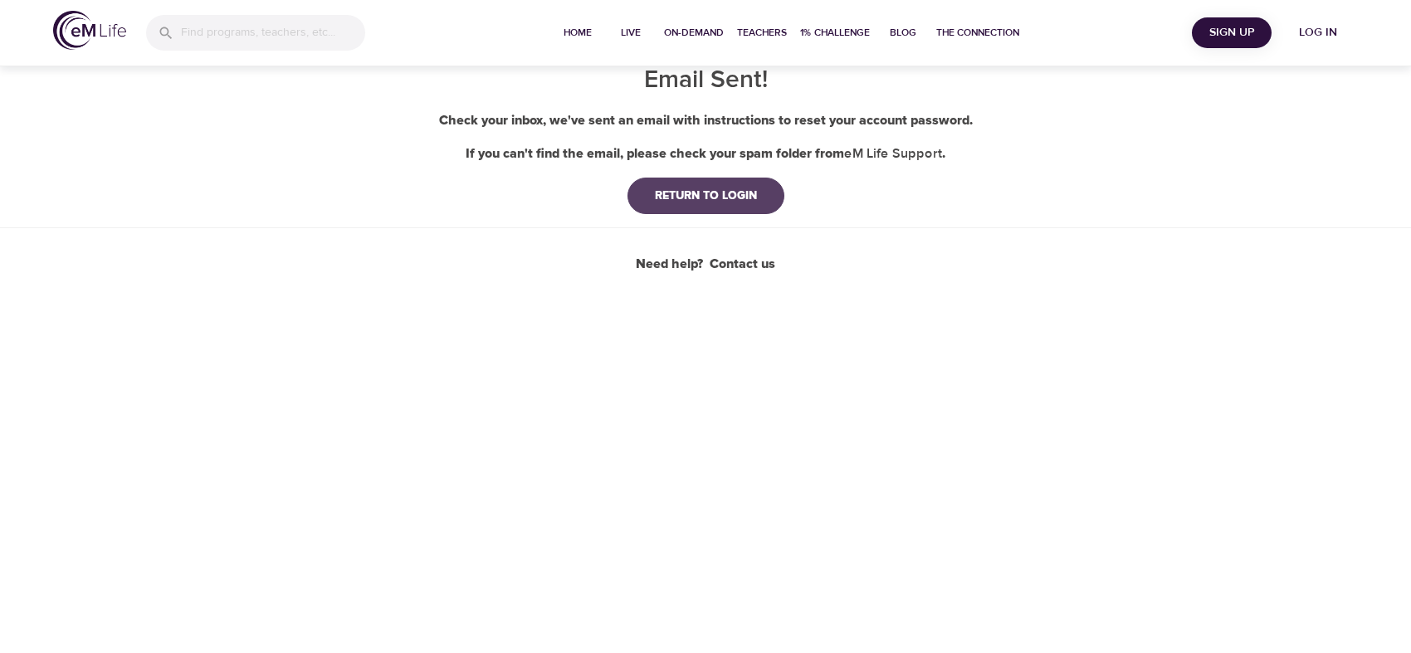
click at [688, 210] on button "RETURN TO LOGIN" at bounding box center [705, 196] width 157 height 37
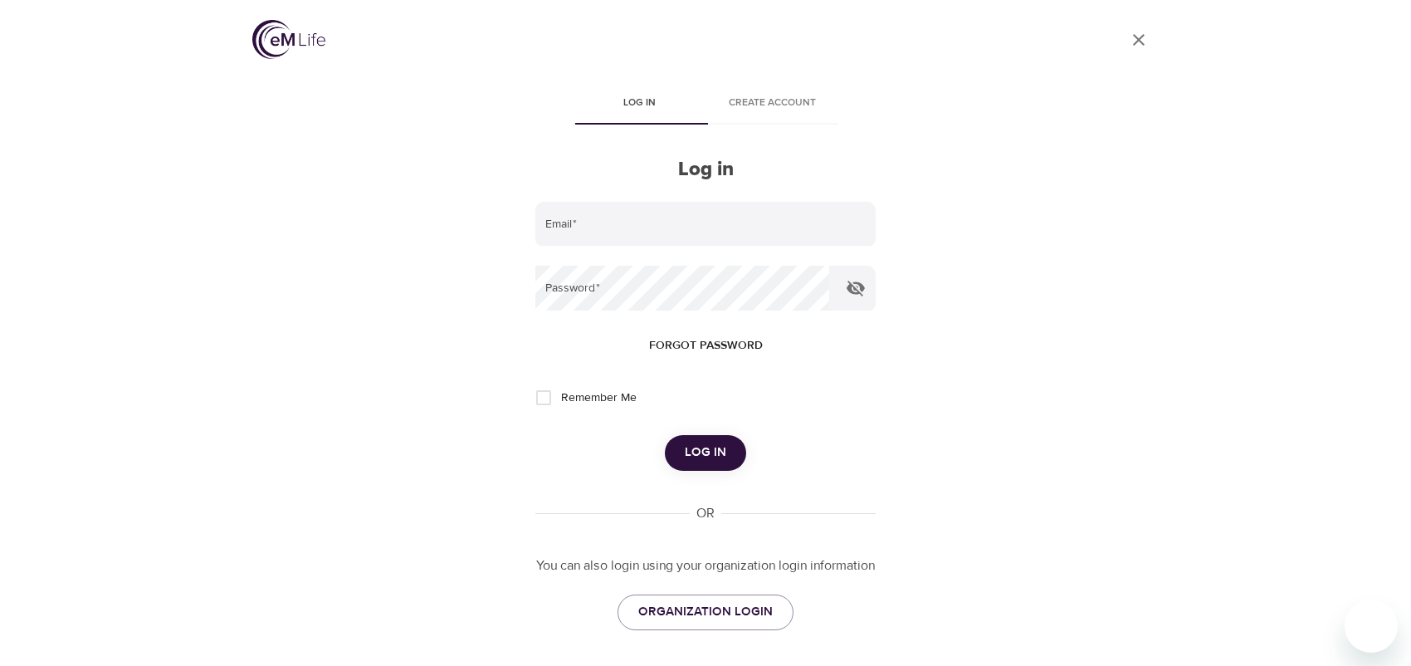
type input "[EMAIL_ADDRESS][DOMAIN_NAME]"
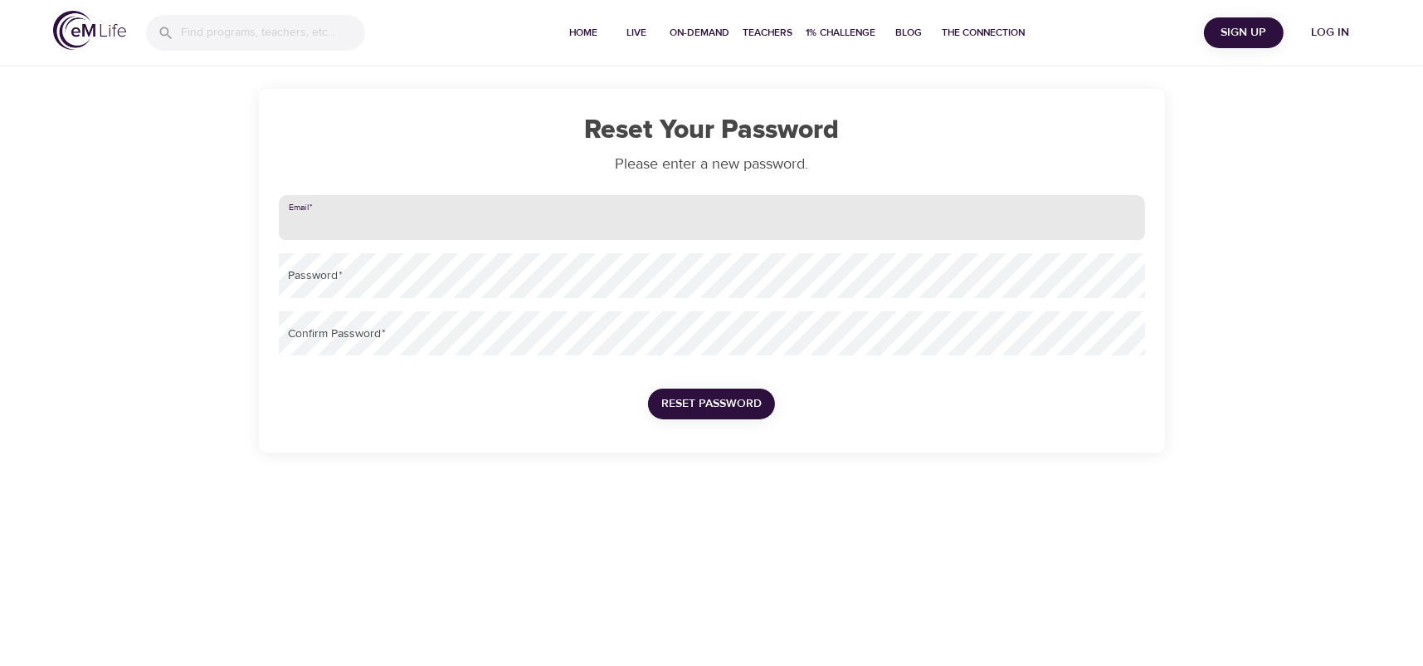
click at [342, 224] on input "email" at bounding box center [712, 217] width 867 height 45
paste input "kim@gdandtbasics.com"
type input "kim@gdandtbasics.com"
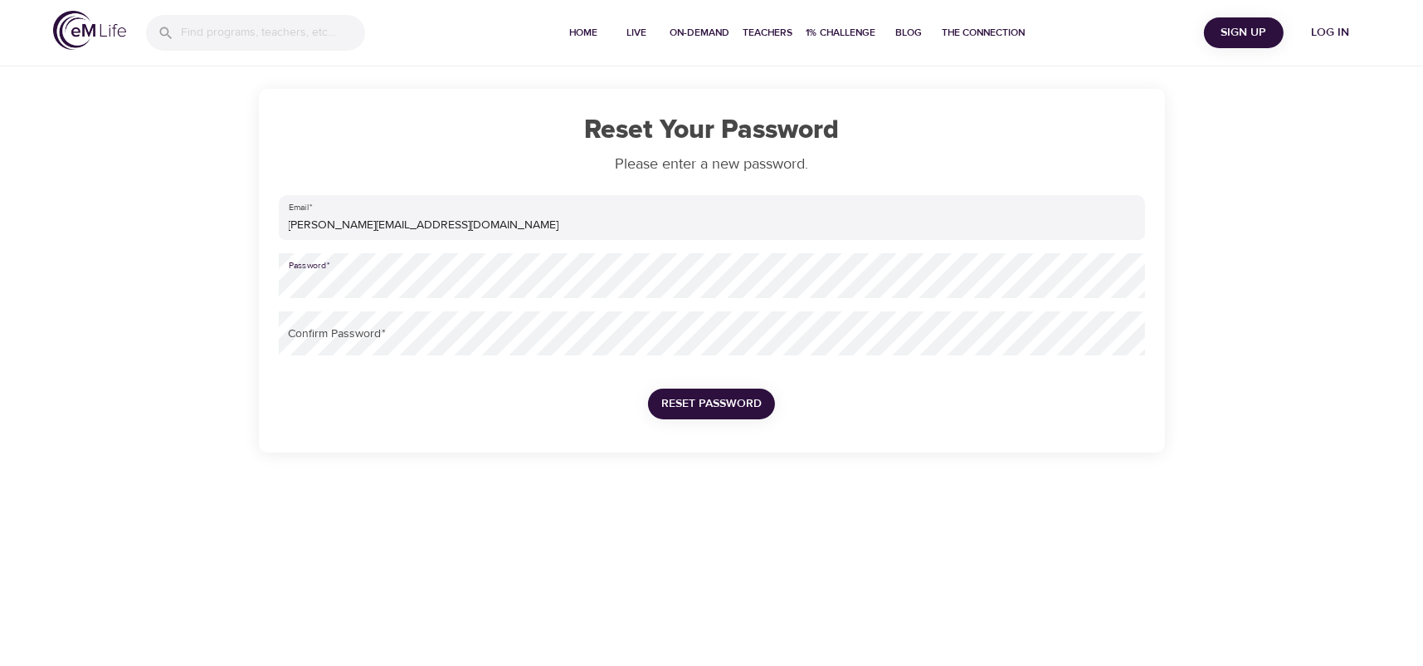
click at [495, 115] on h1 "Reset Your Password" at bounding box center [712, 130] width 867 height 31
click at [266, 290] on div "Reset Your Password Please enter a new password. Email   * kim@gdandtbasics.com…" at bounding box center [712, 271] width 906 height 364
click at [270, 507] on div "Home Live On-Demand Teachers 1% Challenge Blog The Connection Sign Up Log in Re…" at bounding box center [711, 333] width 1423 height 666
click at [168, 340] on div "Reset Your Password Please enter a new password. Email   * kim@gdandtbasics.com…" at bounding box center [711, 226] width 1423 height 452
click at [247, 320] on div "Reset Your Password Please enter a new password. Email   * kim@gdandtbasics.com…" at bounding box center [712, 271] width 946 height 364
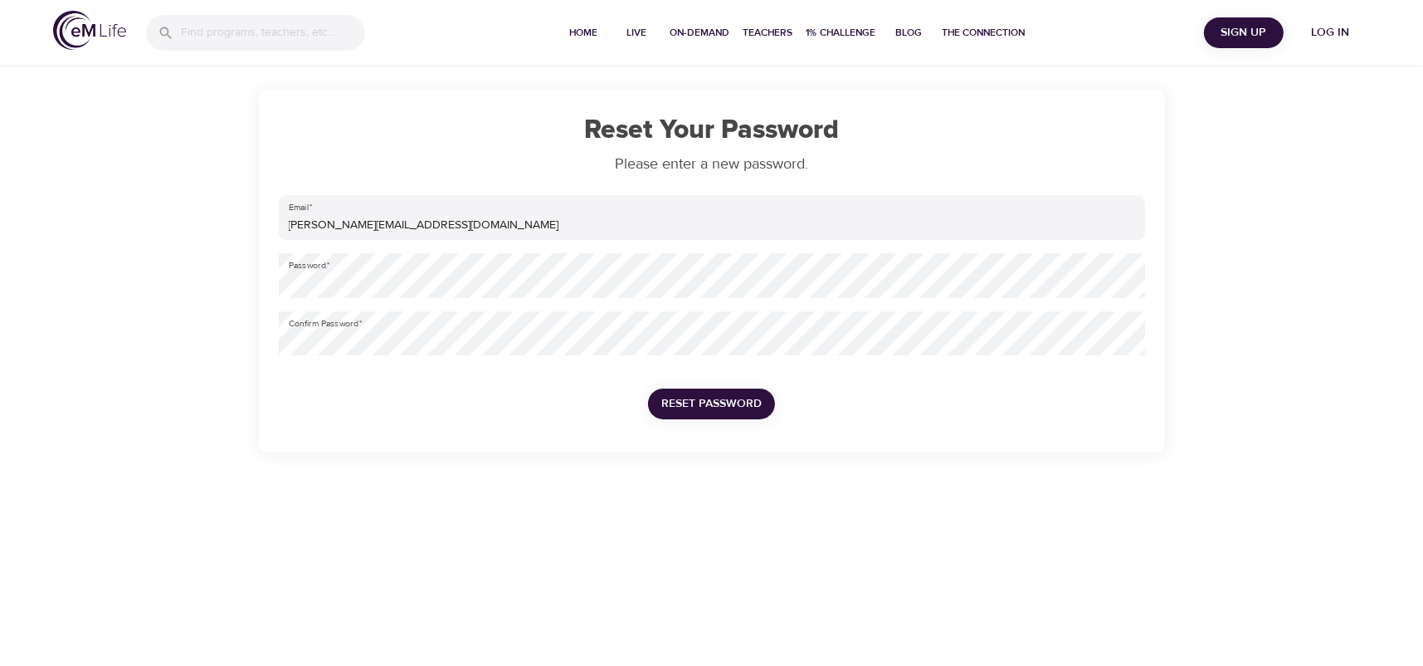
click at [747, 403] on span "Reset Password" at bounding box center [711, 403] width 100 height 21
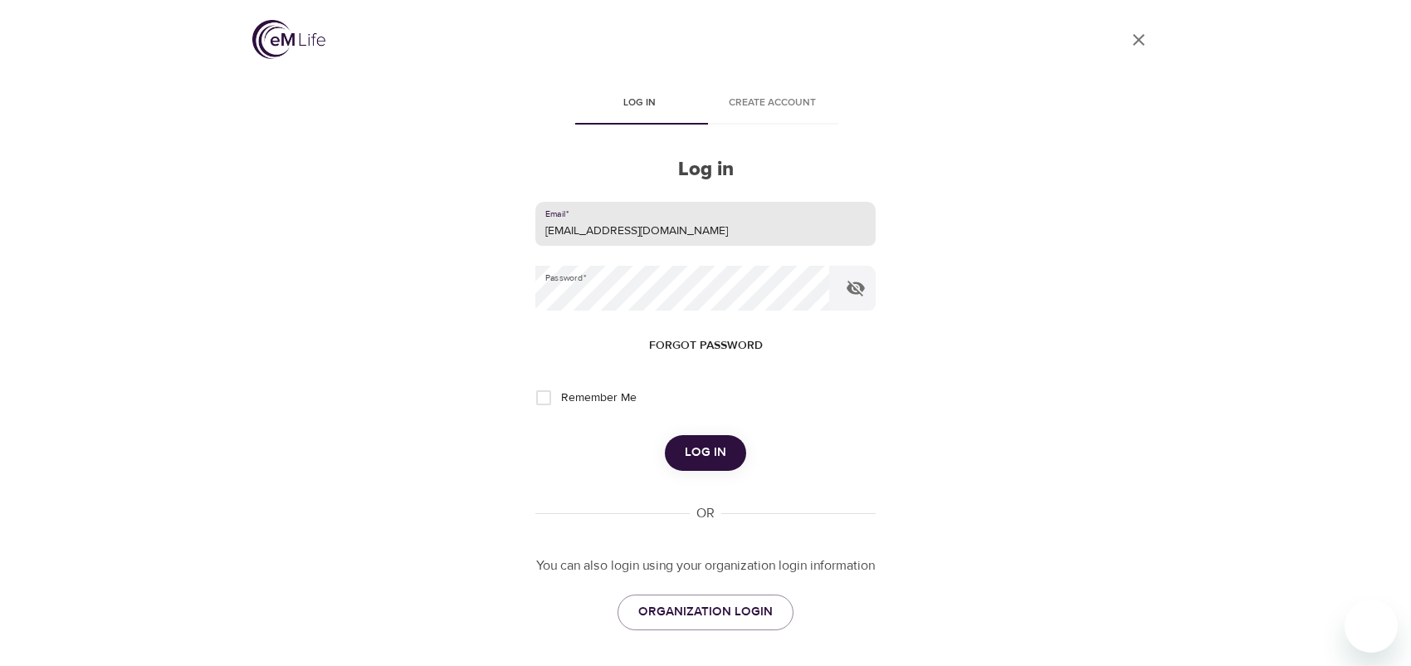
click at [734, 230] on input "[EMAIL_ADDRESS][DOMAIN_NAME]" at bounding box center [705, 224] width 340 height 45
drag, startPoint x: 775, startPoint y: 227, endPoint x: 486, endPoint y: 222, distance: 288.9
click at [486, 222] on div "User Profile Log in Create account Log in Email   * kimlee.parent@gmail.com Pas…" at bounding box center [705, 333] width 946 height 666
type input "kim@gdandtbasics.com"
click at [439, 299] on div "User Profile Log in Create account Log in Email   * kim@gdandtbasics.com Passwo…" at bounding box center [705, 333] width 946 height 666
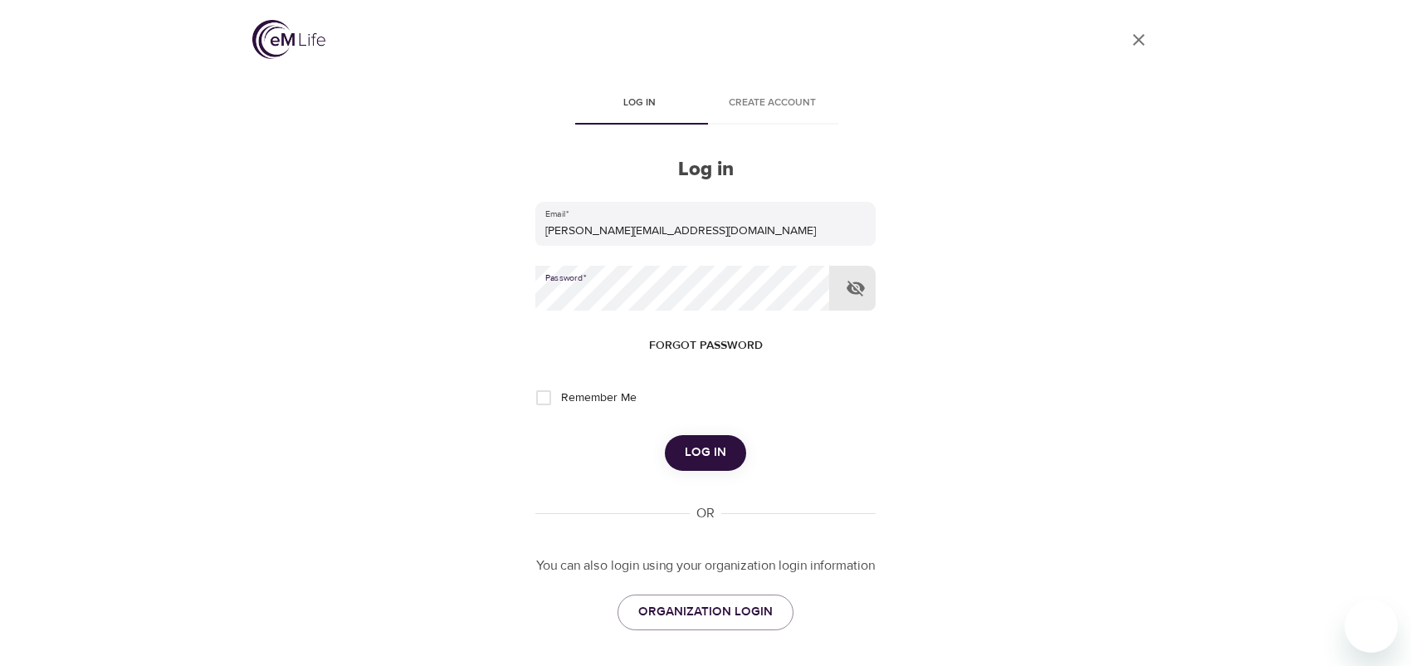
click at [696, 451] on span "Log in" at bounding box center [705, 453] width 41 height 22
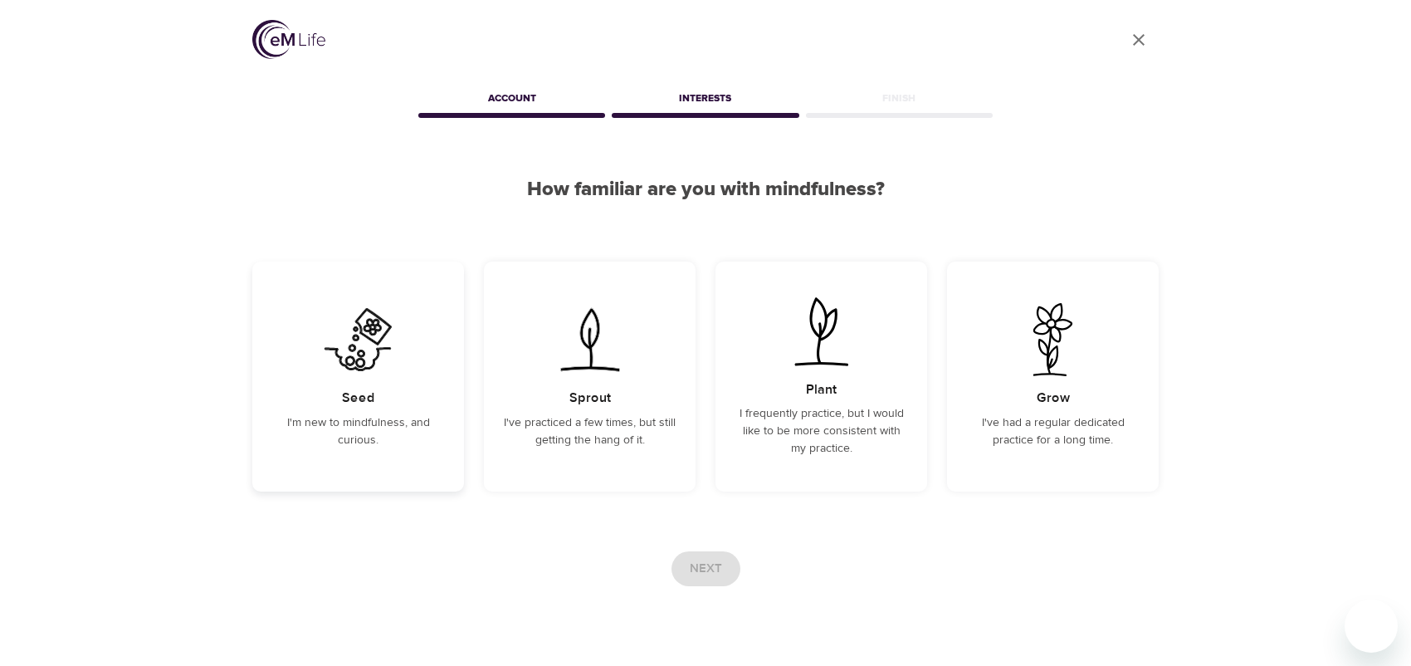
click at [361, 382] on div "Seed I'm new to mindfulness, and curious." at bounding box center [358, 376] width 212 height 230
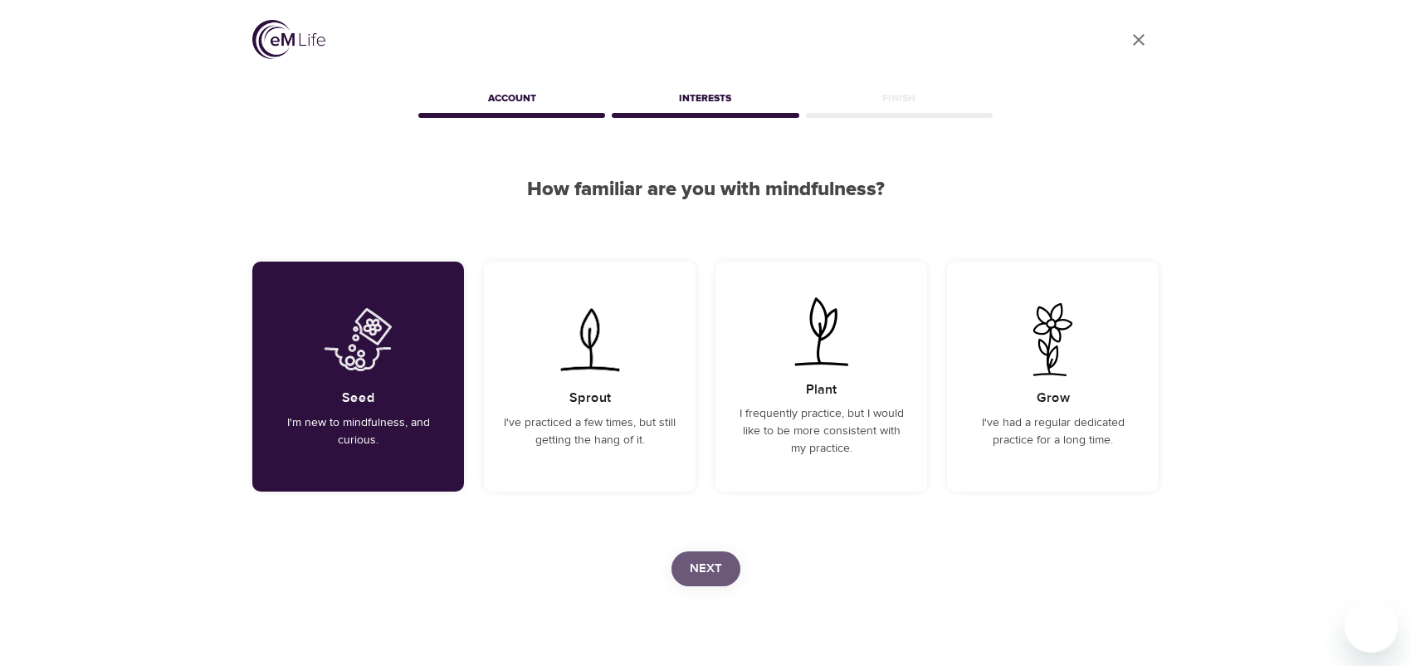
click at [691, 564] on span "Next" at bounding box center [706, 569] width 32 height 22
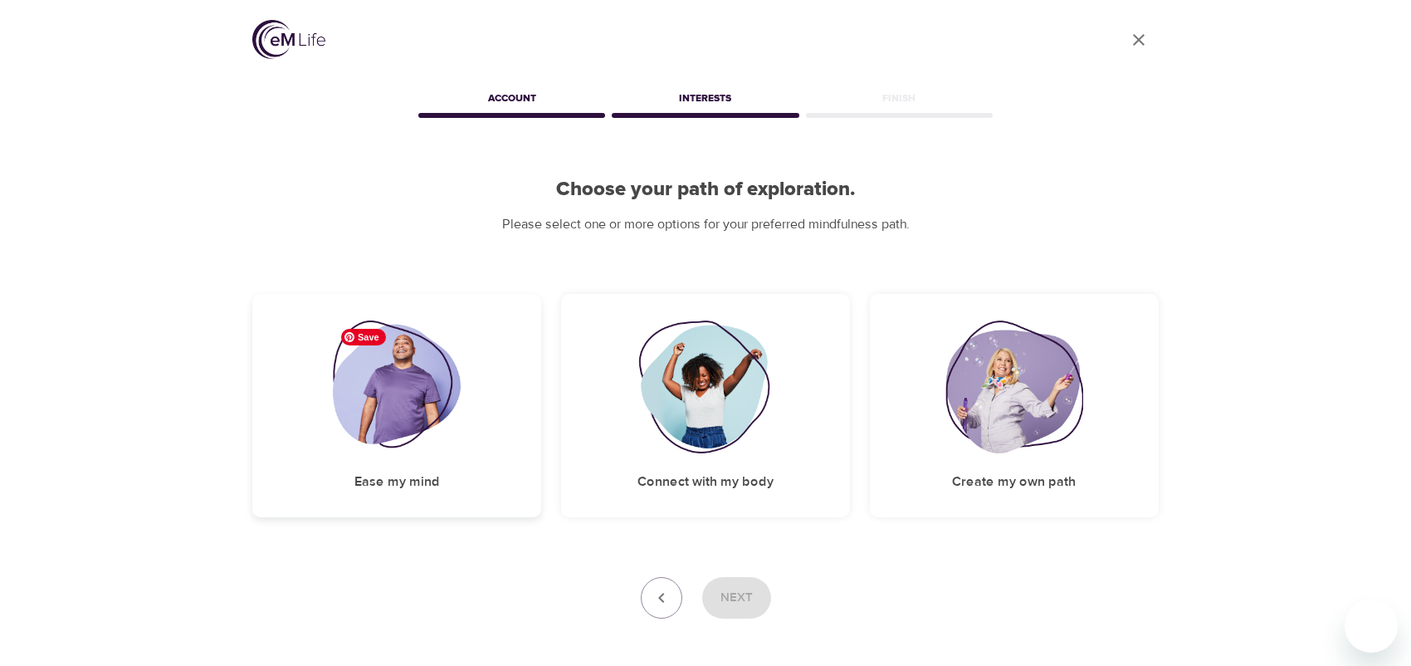
click at [380, 364] on img at bounding box center [397, 386] width 129 height 133
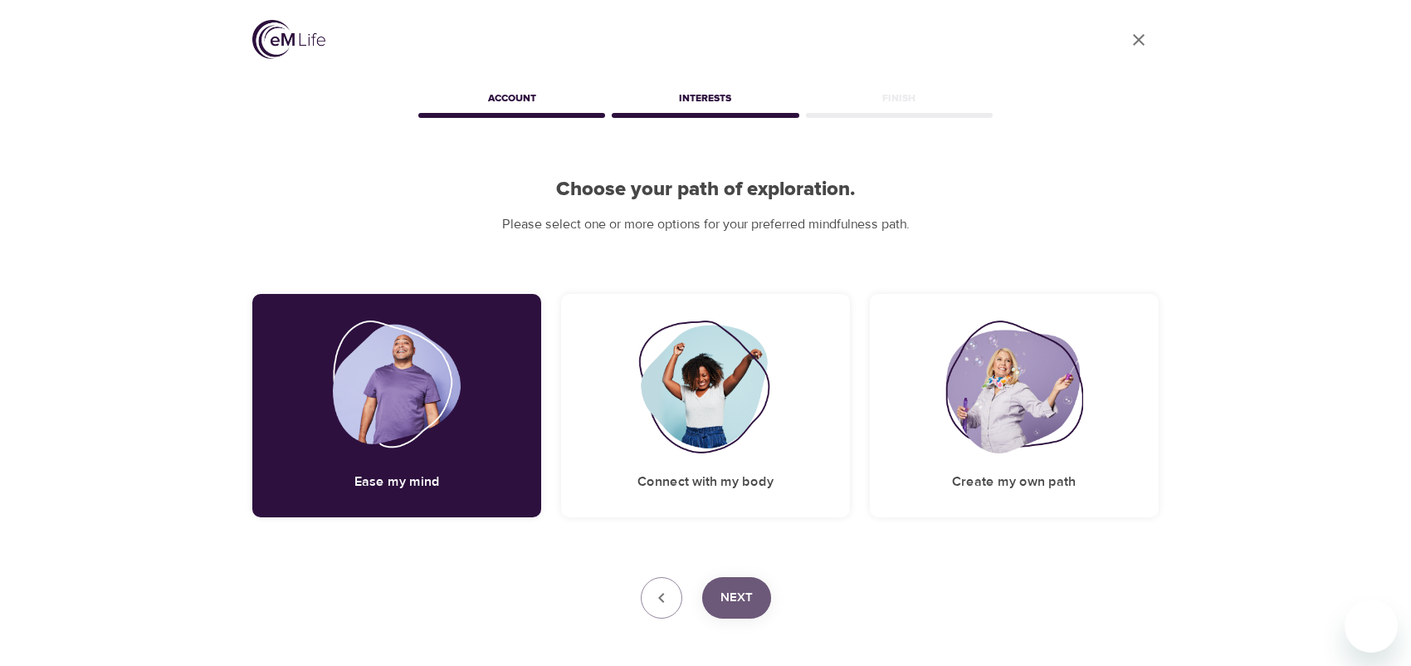
click at [733, 588] on span "Next" at bounding box center [736, 598] width 32 height 22
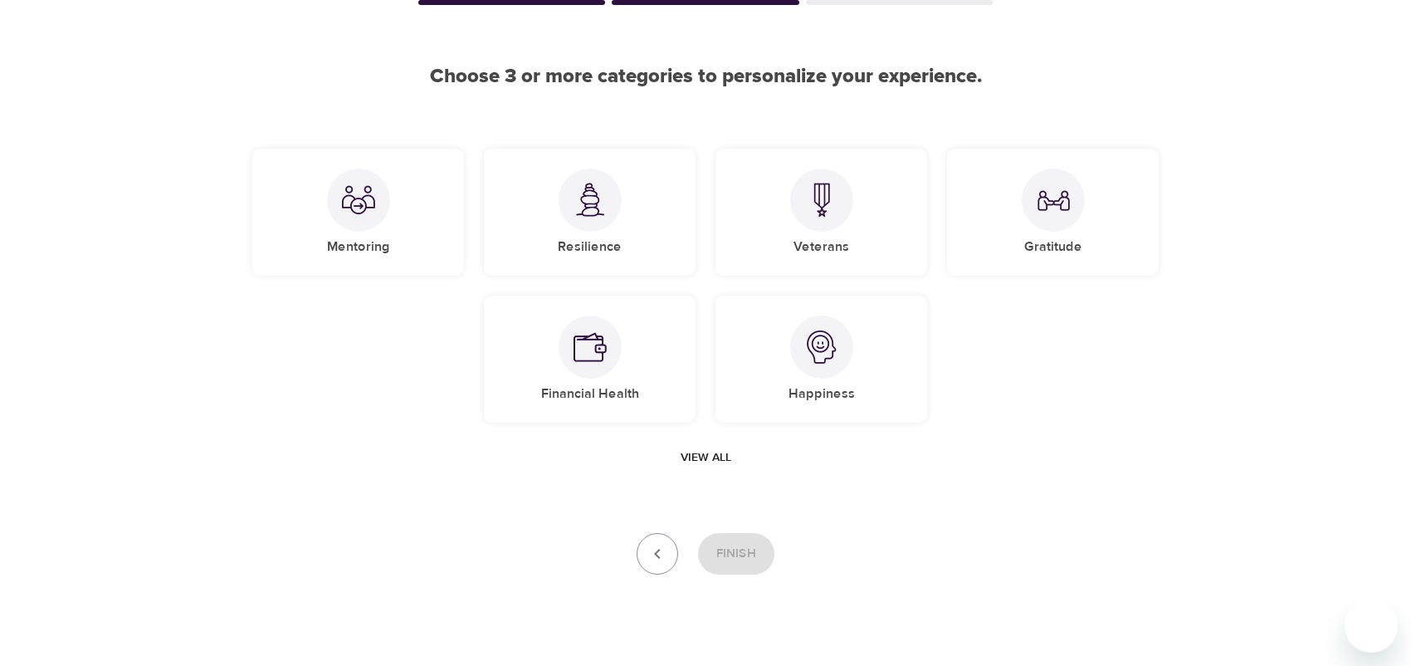
scroll to position [145, 0]
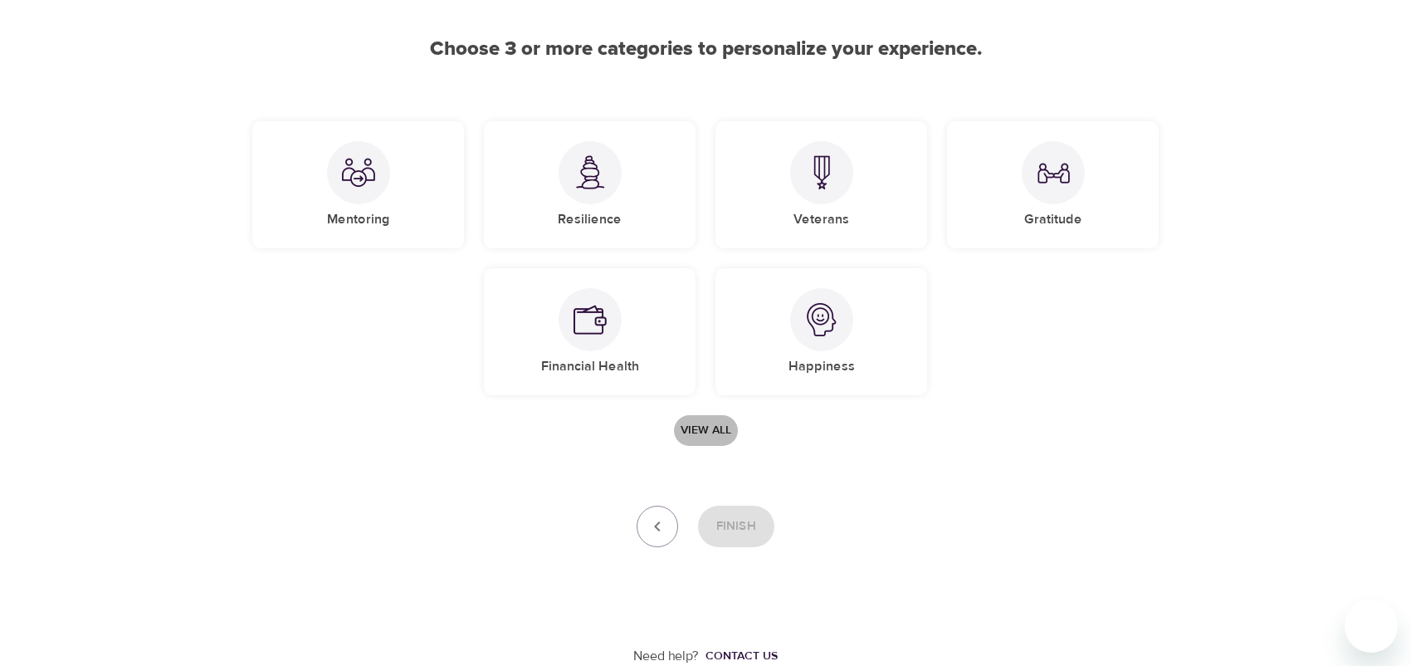
click at [710, 425] on span "View all" at bounding box center [706, 430] width 51 height 21
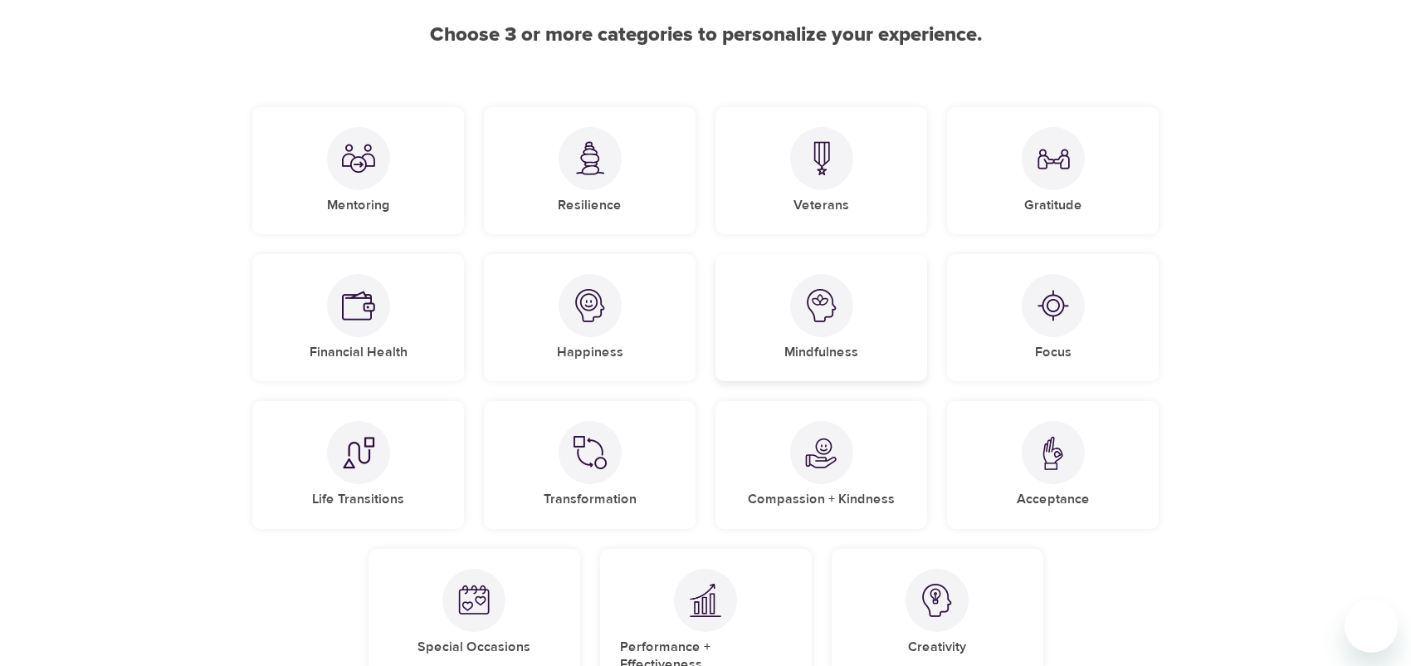
scroll to position [166, 0]
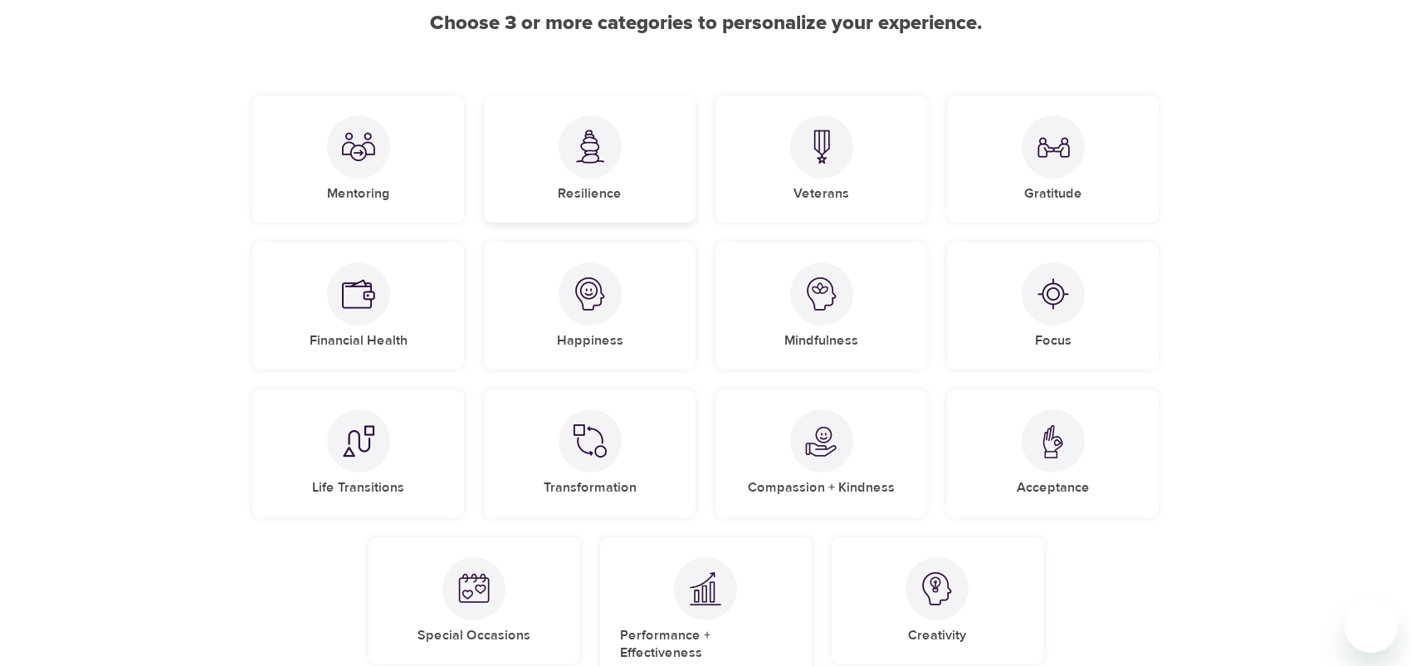
click at [591, 169] on div at bounding box center [590, 146] width 63 height 63
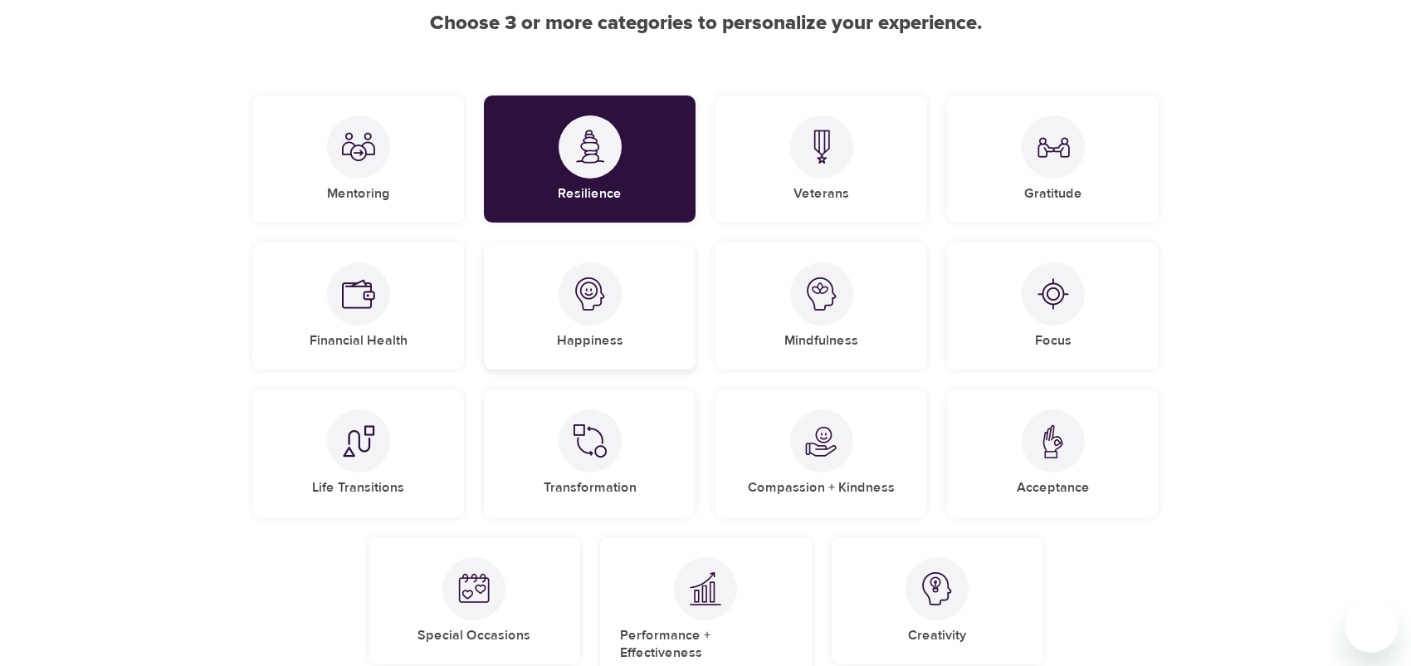
click at [601, 286] on img at bounding box center [590, 293] width 33 height 33
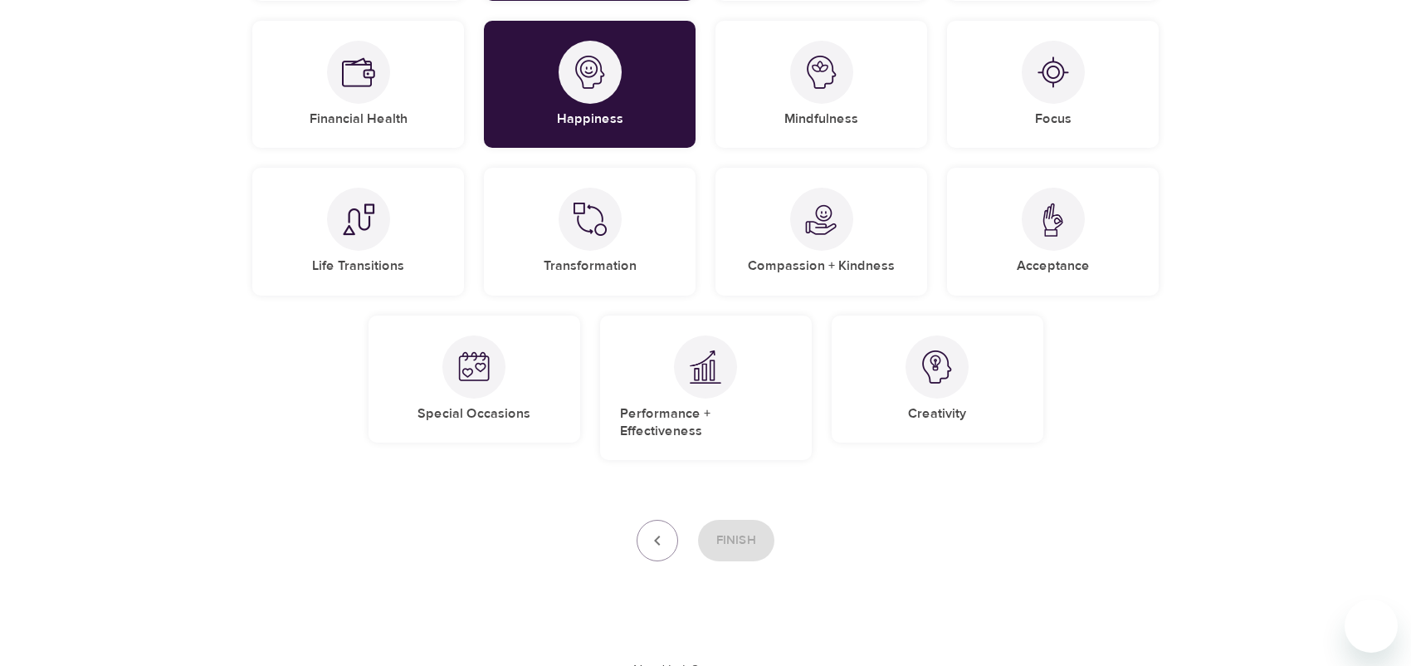
scroll to position [388, 0]
click at [736, 372] on div "Performance + Effectiveness" at bounding box center [706, 387] width 212 height 145
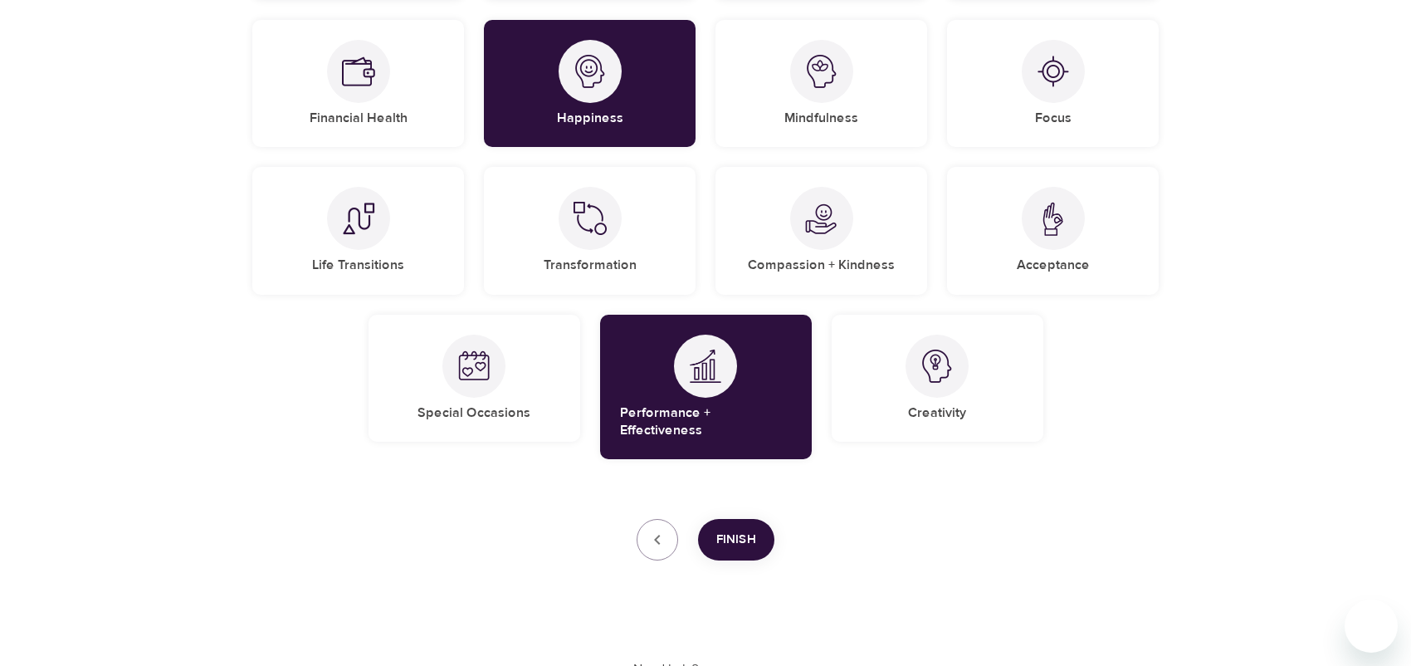
click at [739, 529] on span "Finish" at bounding box center [736, 540] width 40 height 22
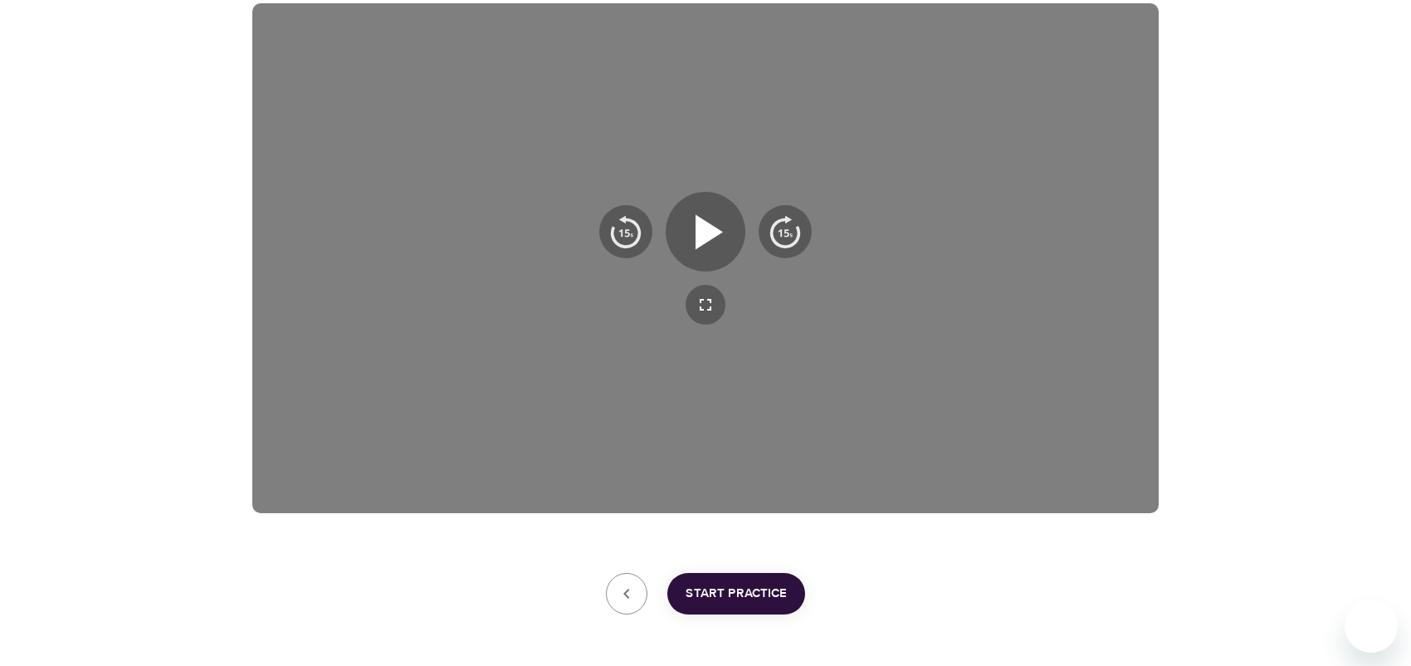
scroll to position [279, 0]
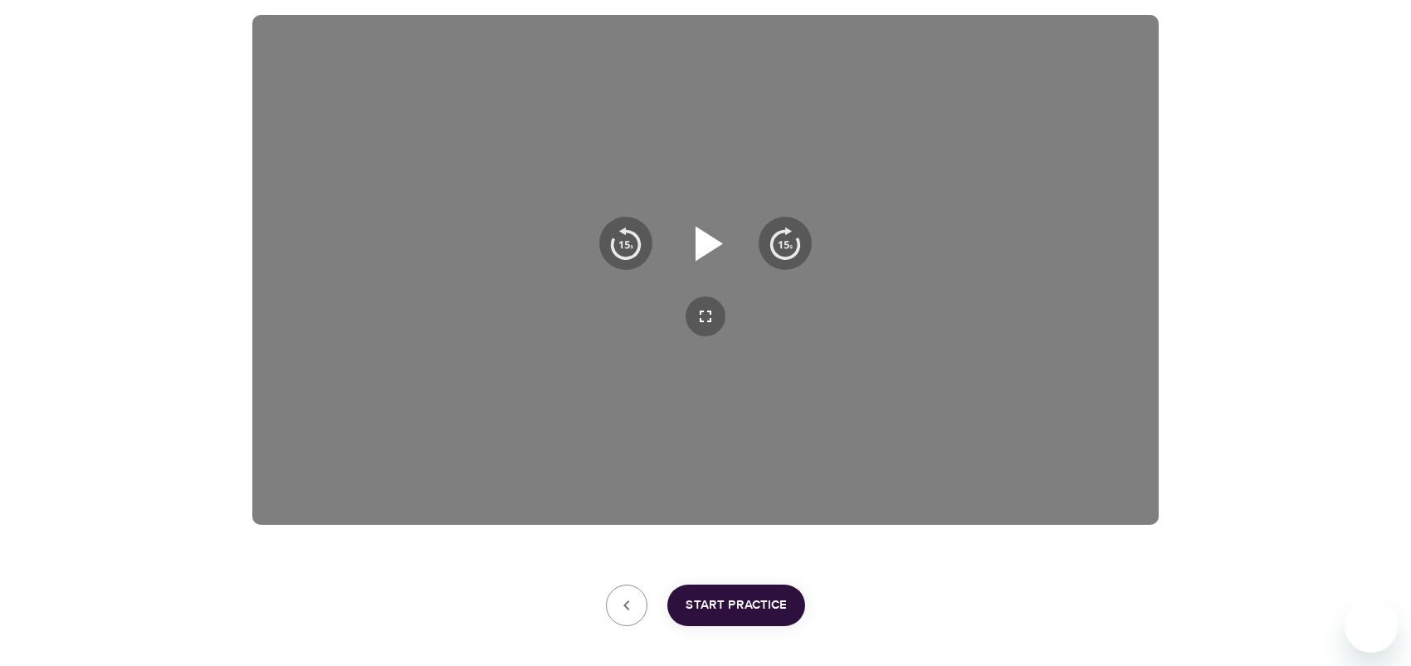
click at [744, 241] on button "button" at bounding box center [706, 243] width 80 height 80
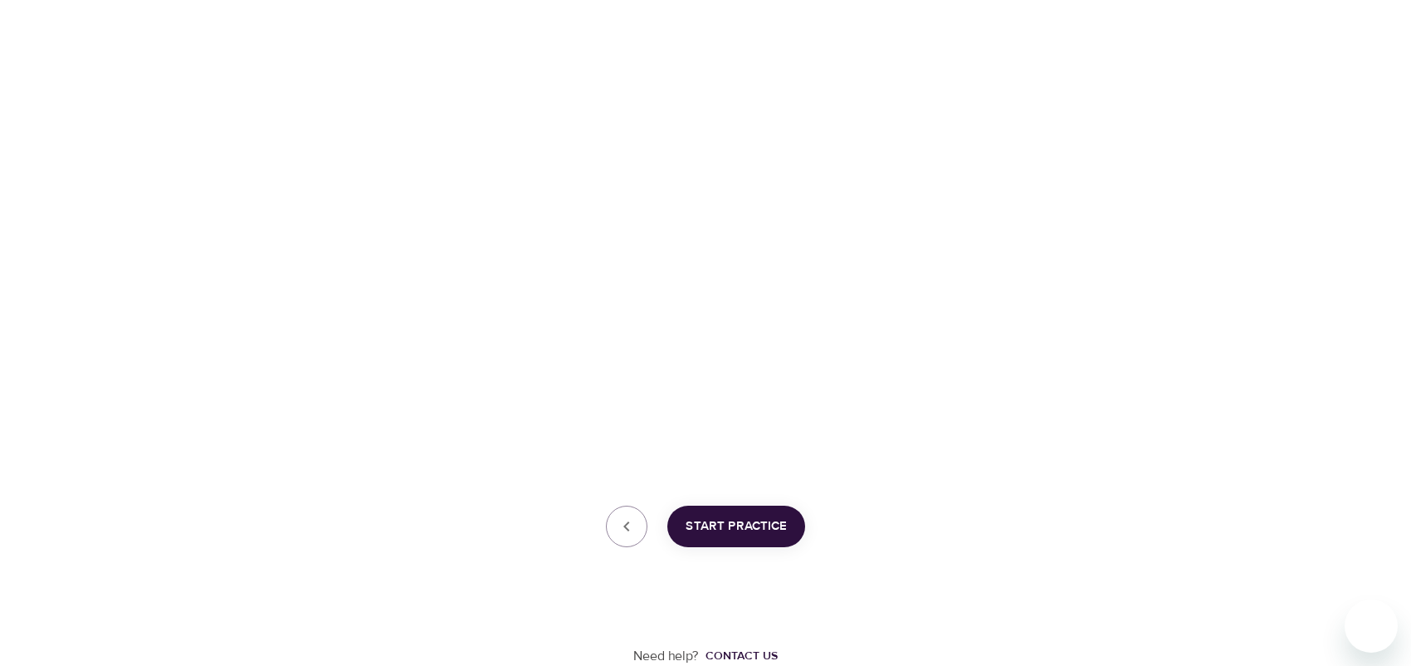
scroll to position [113, 0]
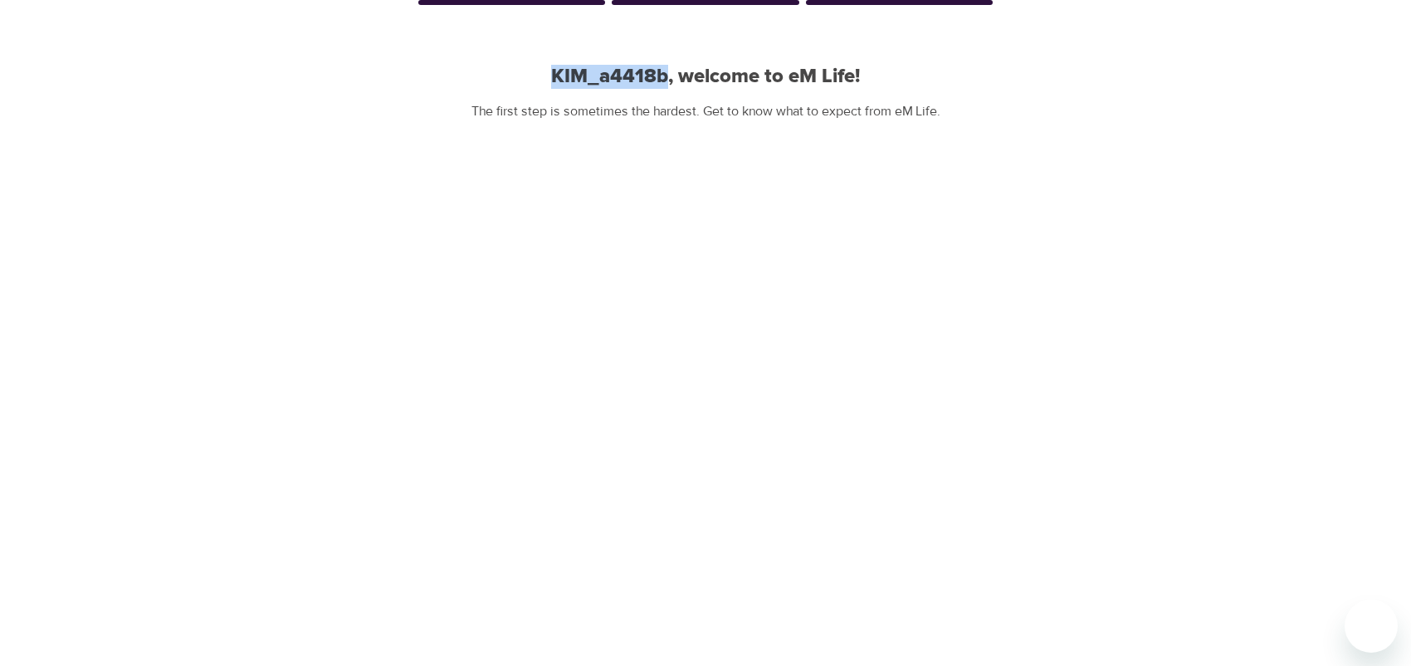
drag, startPoint x: 669, startPoint y: 80, endPoint x: 552, endPoint y: 75, distance: 117.1
click at [552, 75] on h2 "KIM_a4418b, welcome to eM Life!" at bounding box center [705, 77] width 906 height 24
copy h2 "KIM_a4418b"
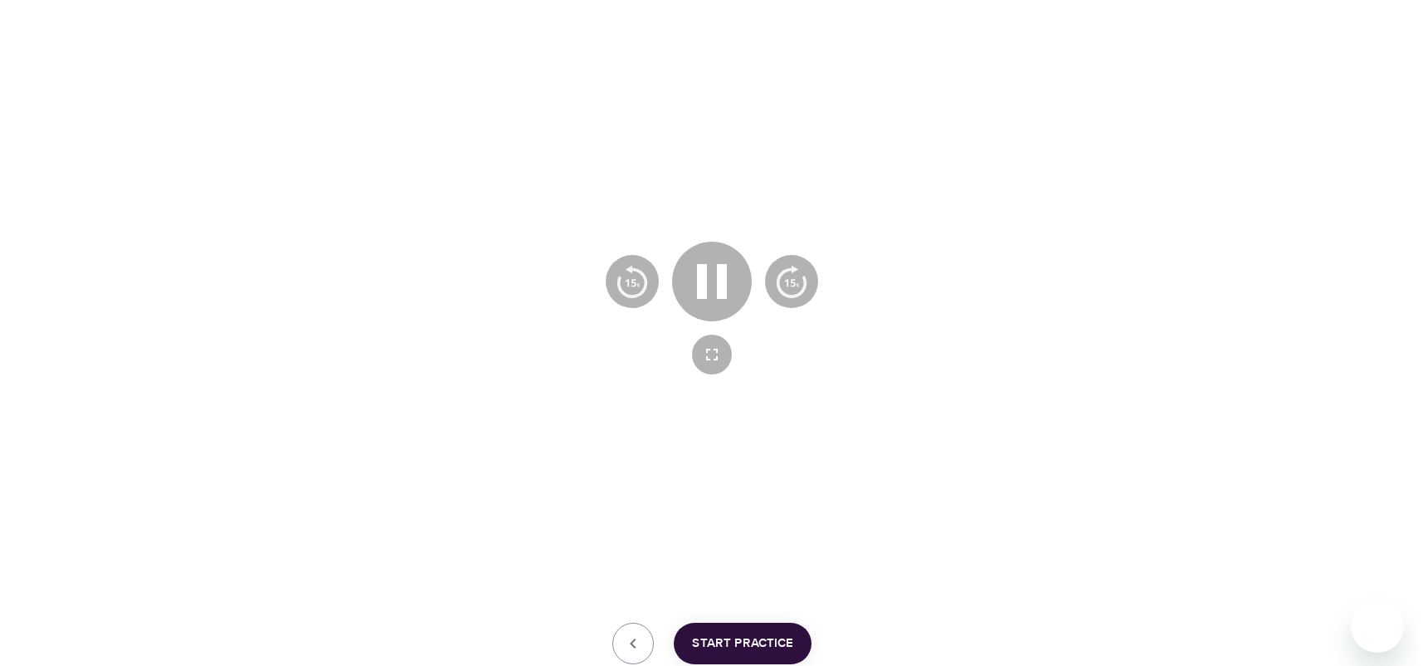
scroll to position [362, 0]
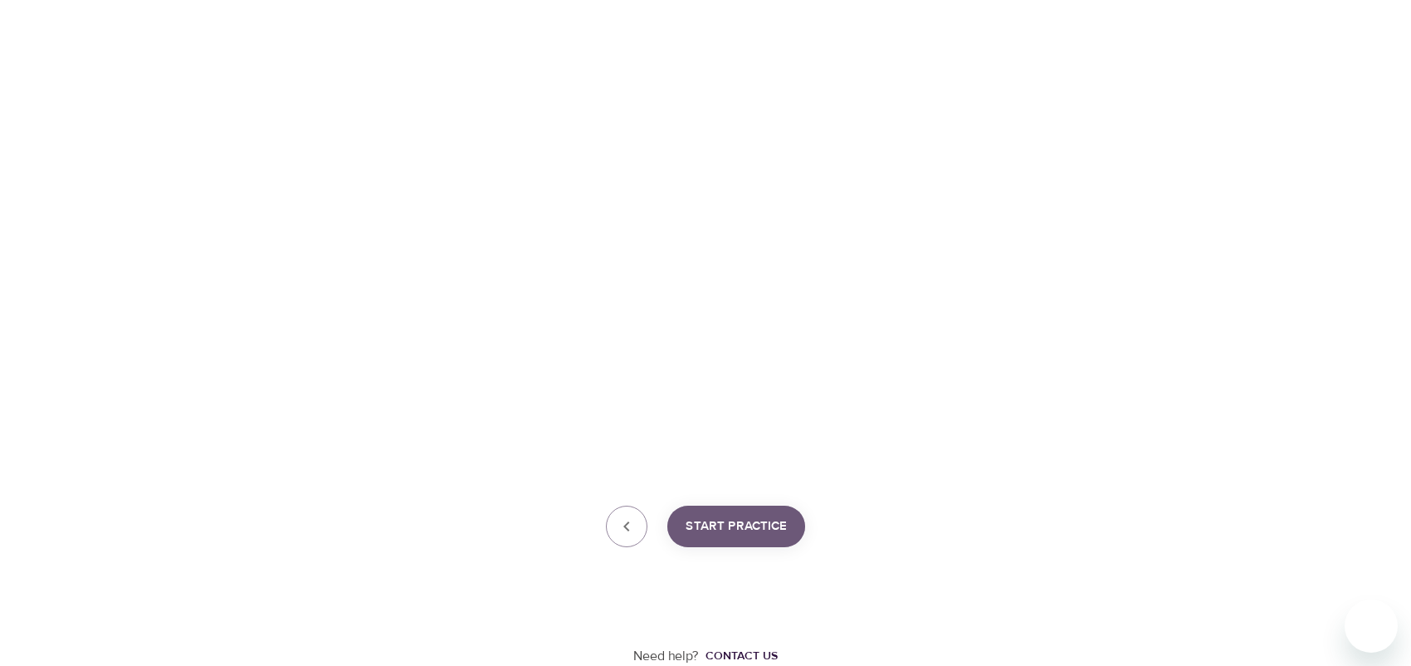
click at [737, 521] on span "Start Practice" at bounding box center [736, 526] width 101 height 22
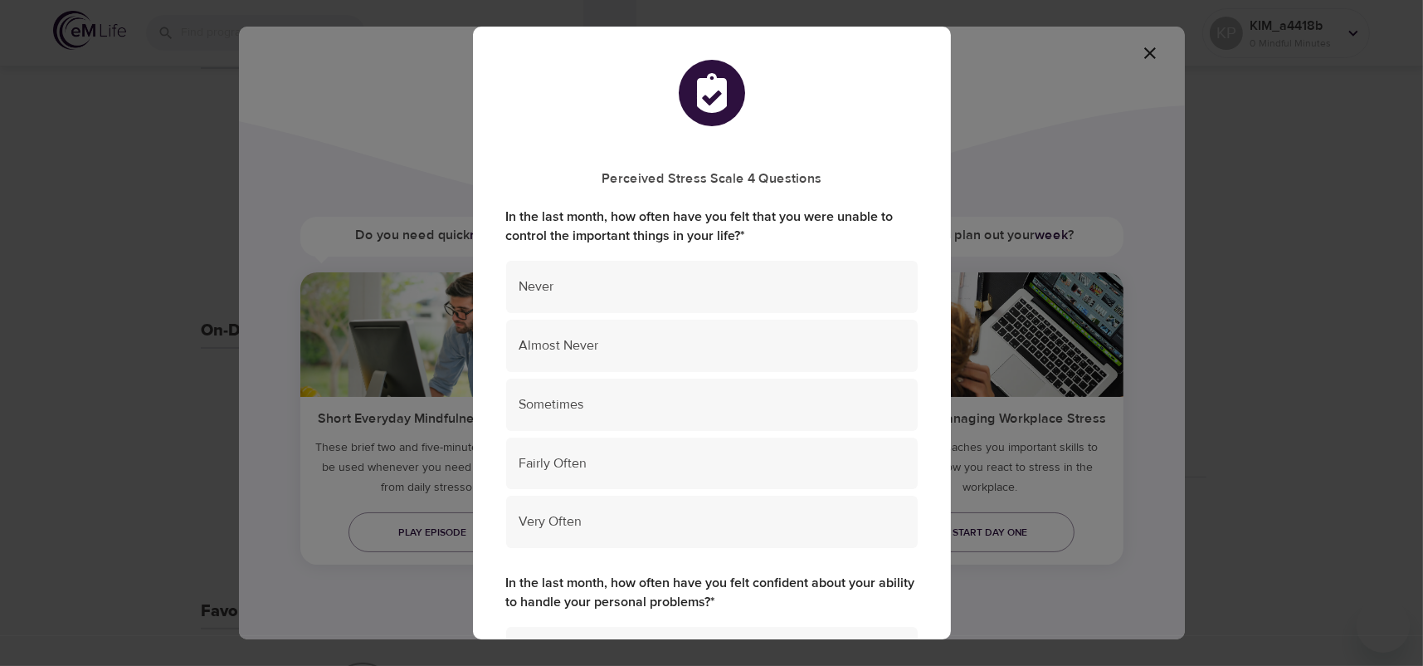
scroll to position [530, 0]
click at [1155, 48] on div "Perceived Stress Scale 4 Questions In the last month, how often have you felt t…" at bounding box center [711, 333] width 1423 height 666
